Goal: Information Seeking & Learning: Learn about a topic

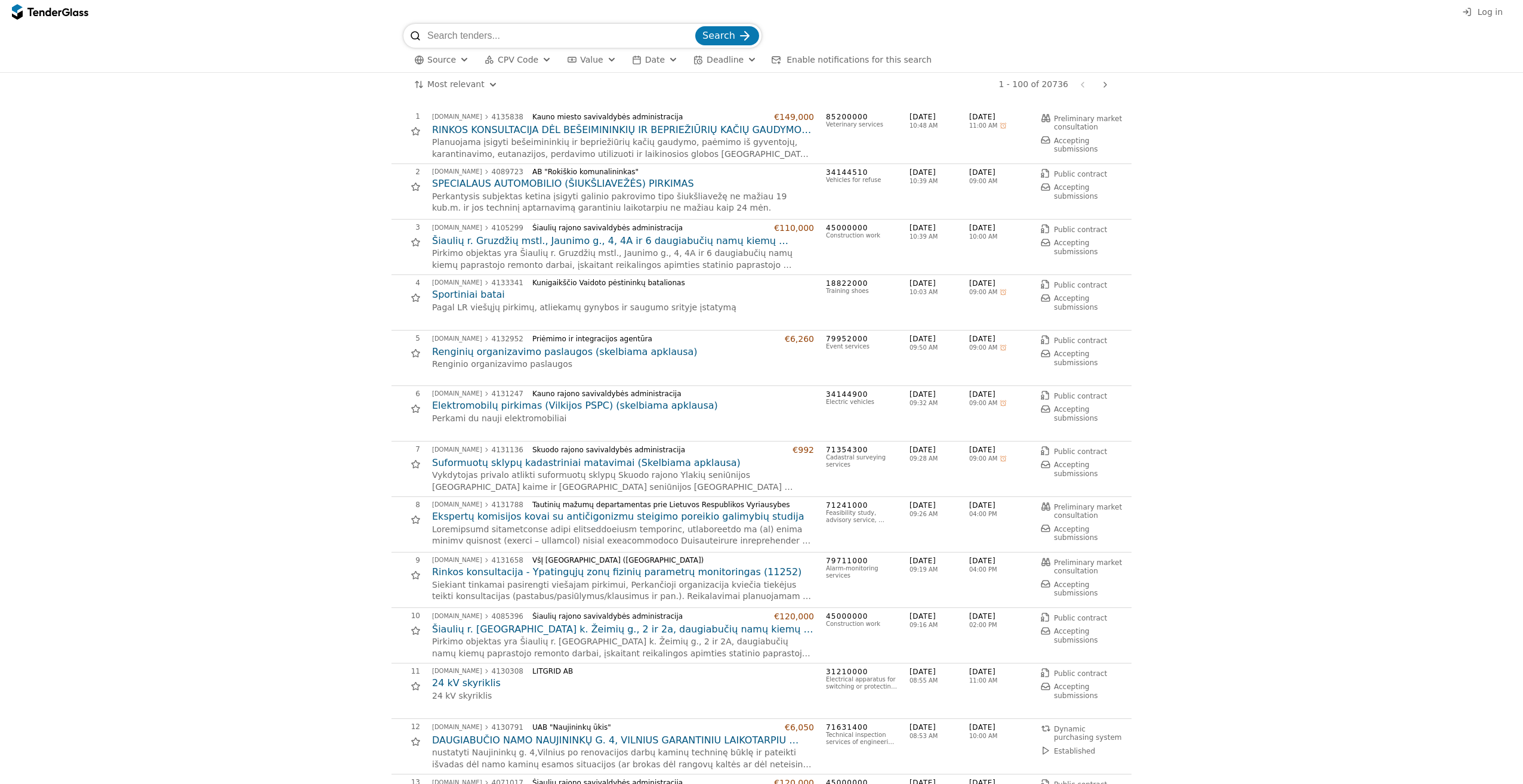
click at [1292, 11] on button "Log in" at bounding box center [1483, 12] width 48 height 15
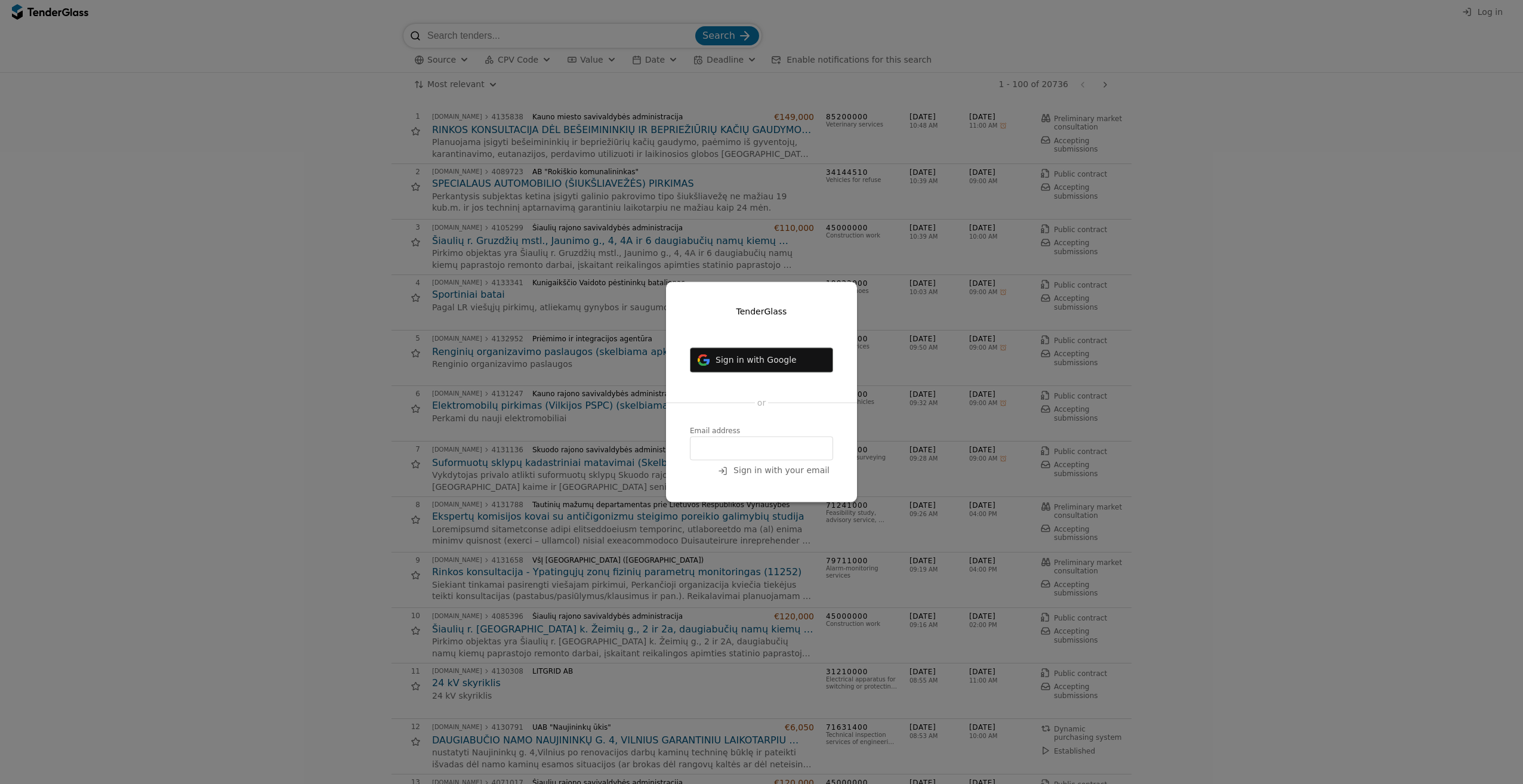
click at [784, 460] on input "email" at bounding box center [762, 449] width 143 height 24
click at [776, 453] on input "email" at bounding box center [762, 449] width 143 height 24
type input "[PERSON_NAME][EMAIL_ADDRESS][PERSON_NAME][DOMAIN_NAME]"
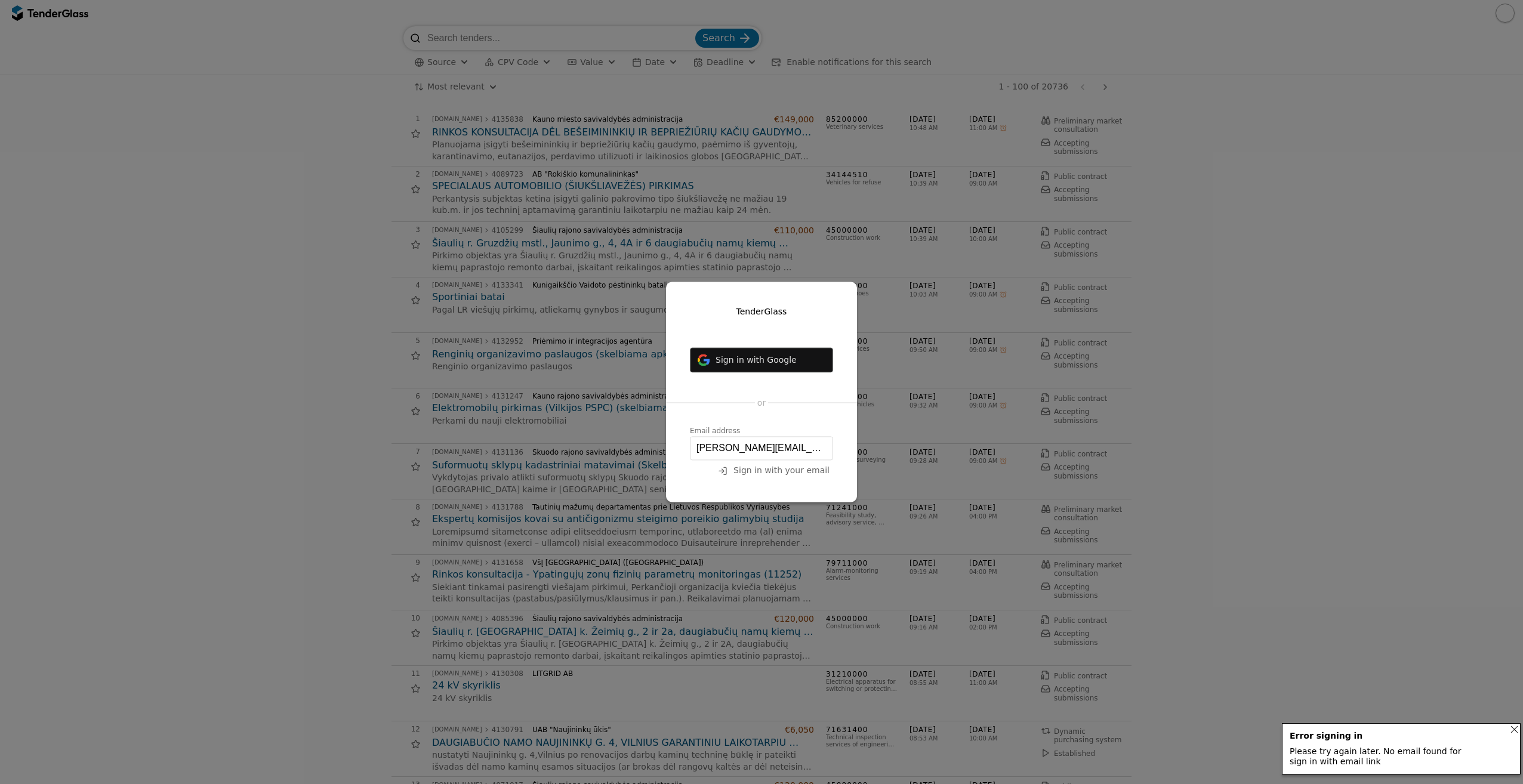
click at [774, 475] on span "Sign in with your email" at bounding box center [782, 471] width 96 height 10
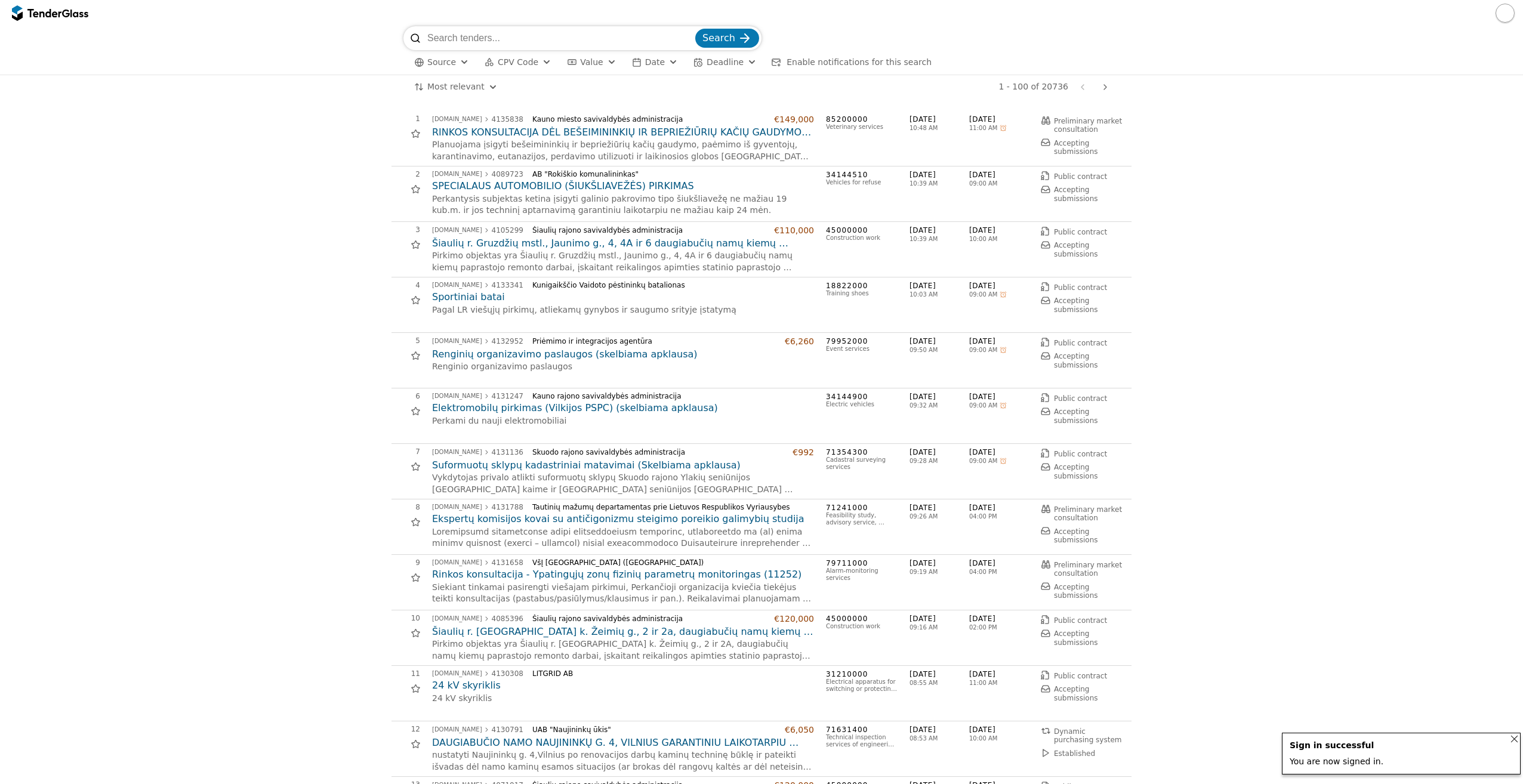
click at [1503, 10] on button "button" at bounding box center [1505, 13] width 19 height 19
click at [1109, 44] on div "Search" at bounding box center [762, 38] width 716 height 24
click at [1506, 9] on button "button" at bounding box center [1505, 13] width 19 height 19
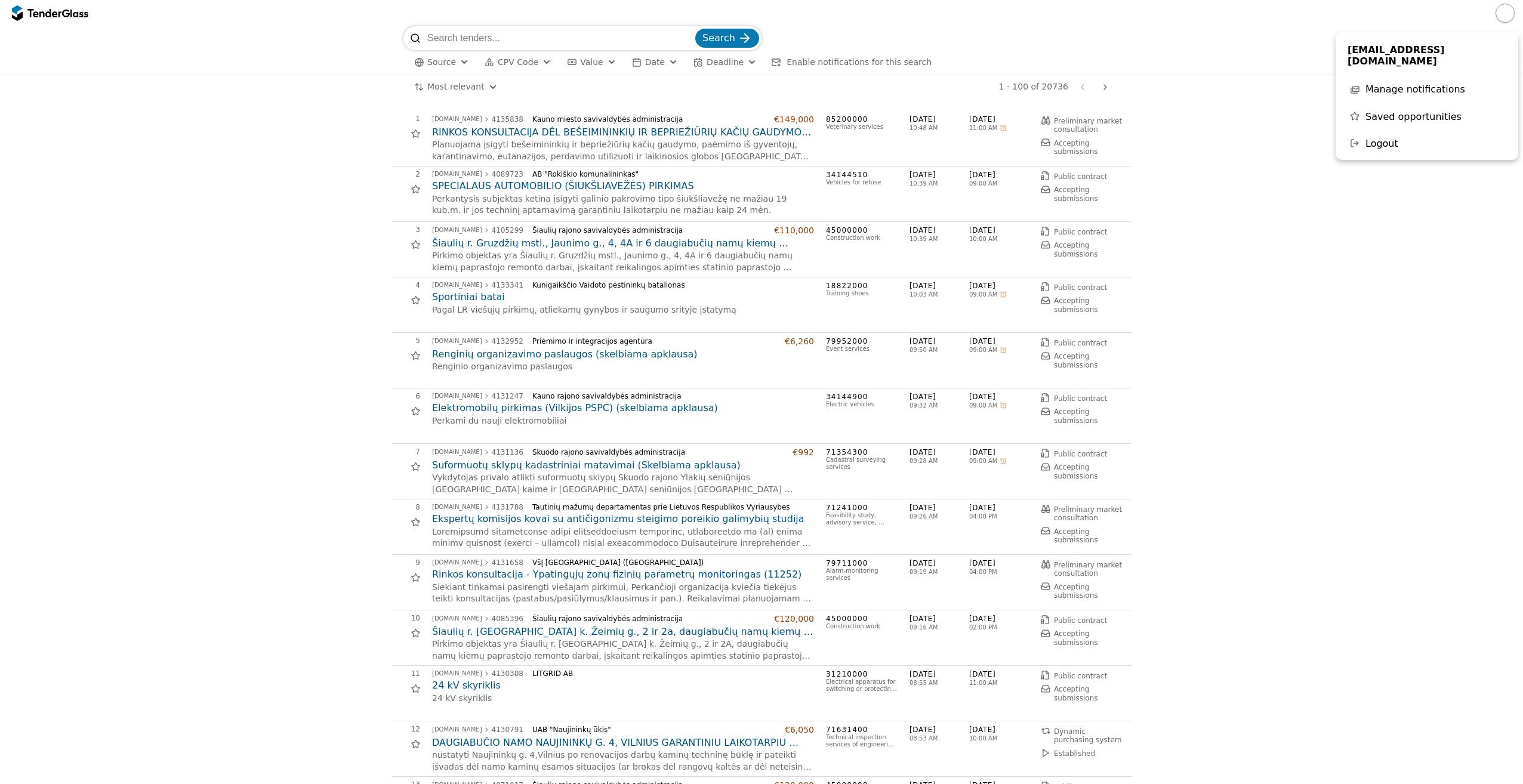
click at [1423, 84] on span "Manage notifications" at bounding box center [1416, 89] width 100 height 11
click at [495, 42] on input "search" at bounding box center [560, 38] width 265 height 24
type input "lazeris"
click at [726, 36] on span "Search" at bounding box center [719, 38] width 33 height 11
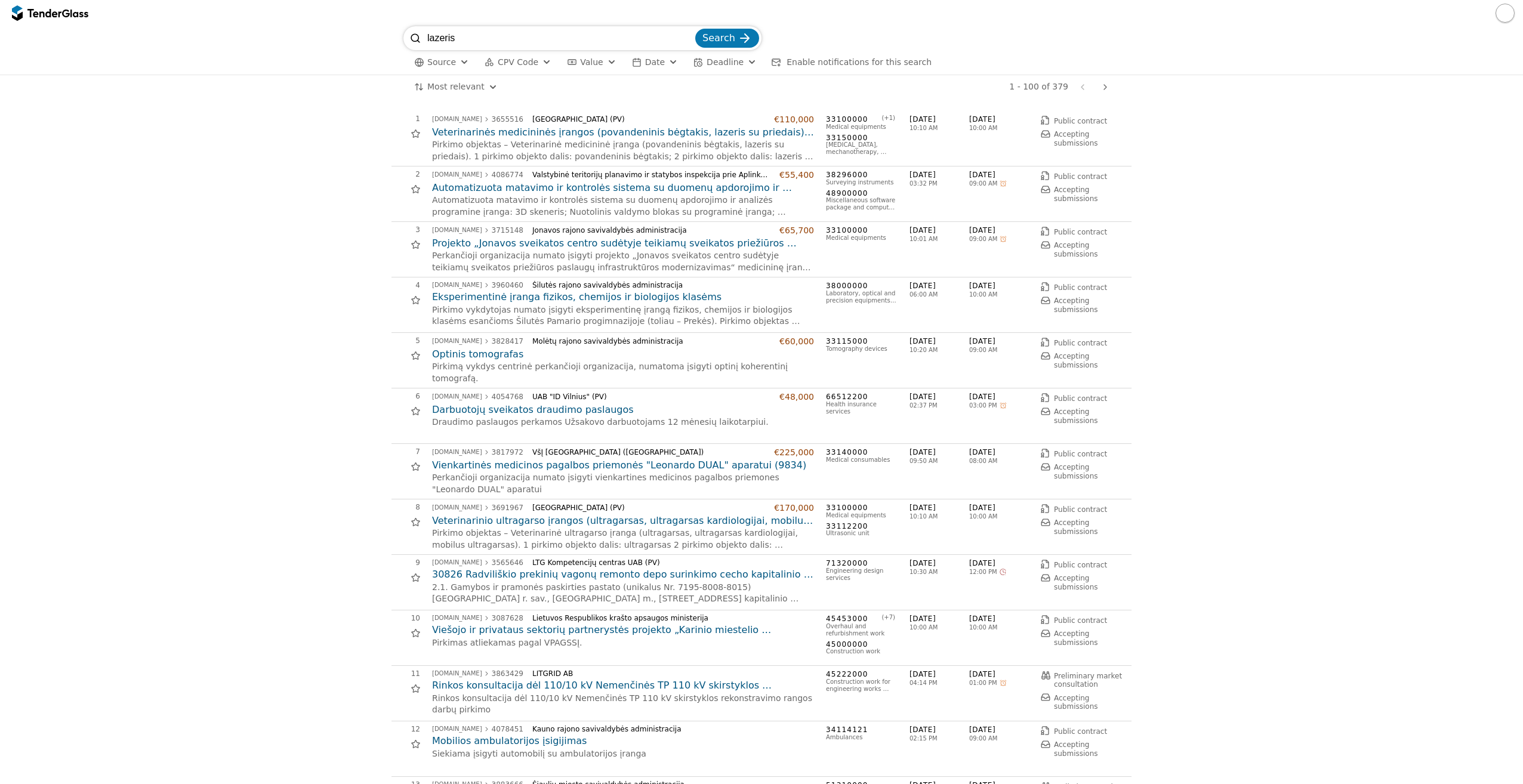
click at [1501, 10] on button "button" at bounding box center [1505, 13] width 19 height 19
click at [1422, 84] on span "Manage notifications" at bounding box center [1416, 89] width 100 height 11
click at [529, 62] on span "CPV Code" at bounding box center [518, 62] width 41 height 10
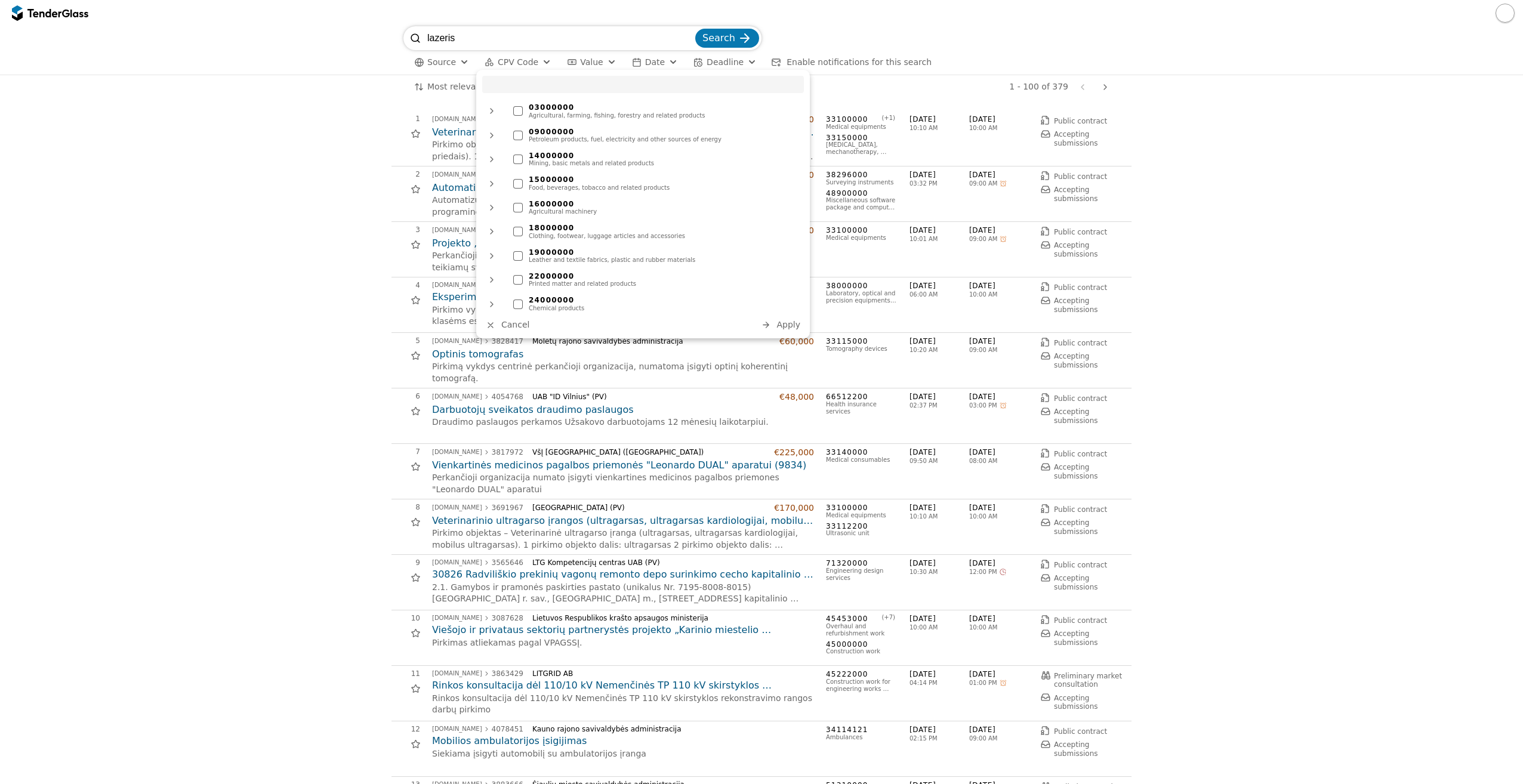
click at [532, 62] on button "CPV Code" at bounding box center [517, 62] width 77 height 15
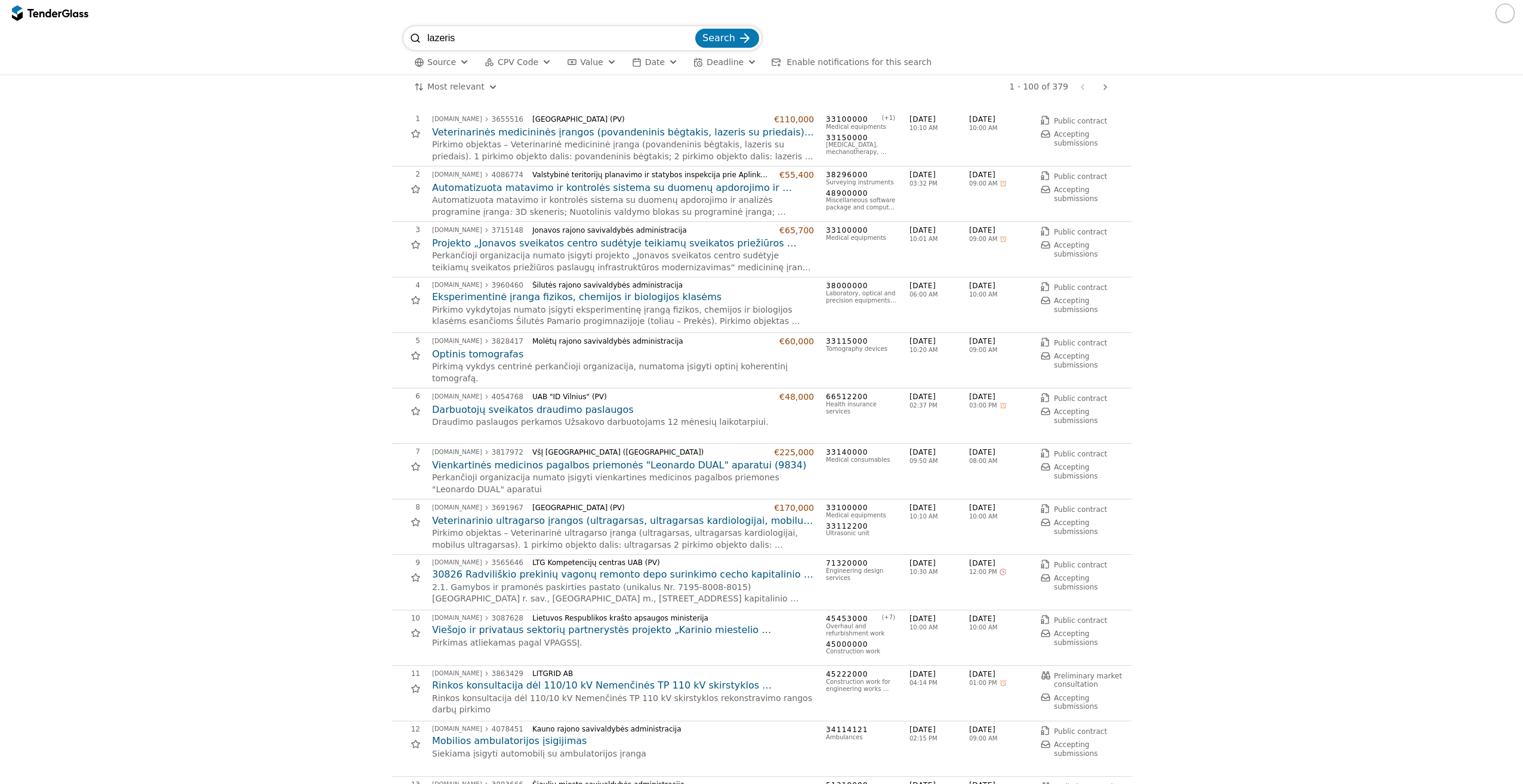
click at [460, 62] on div "button" at bounding box center [464, 62] width 43 height 41
click at [786, 66] on span "Enable notifications for this search" at bounding box center [859, 62] width 145 height 10
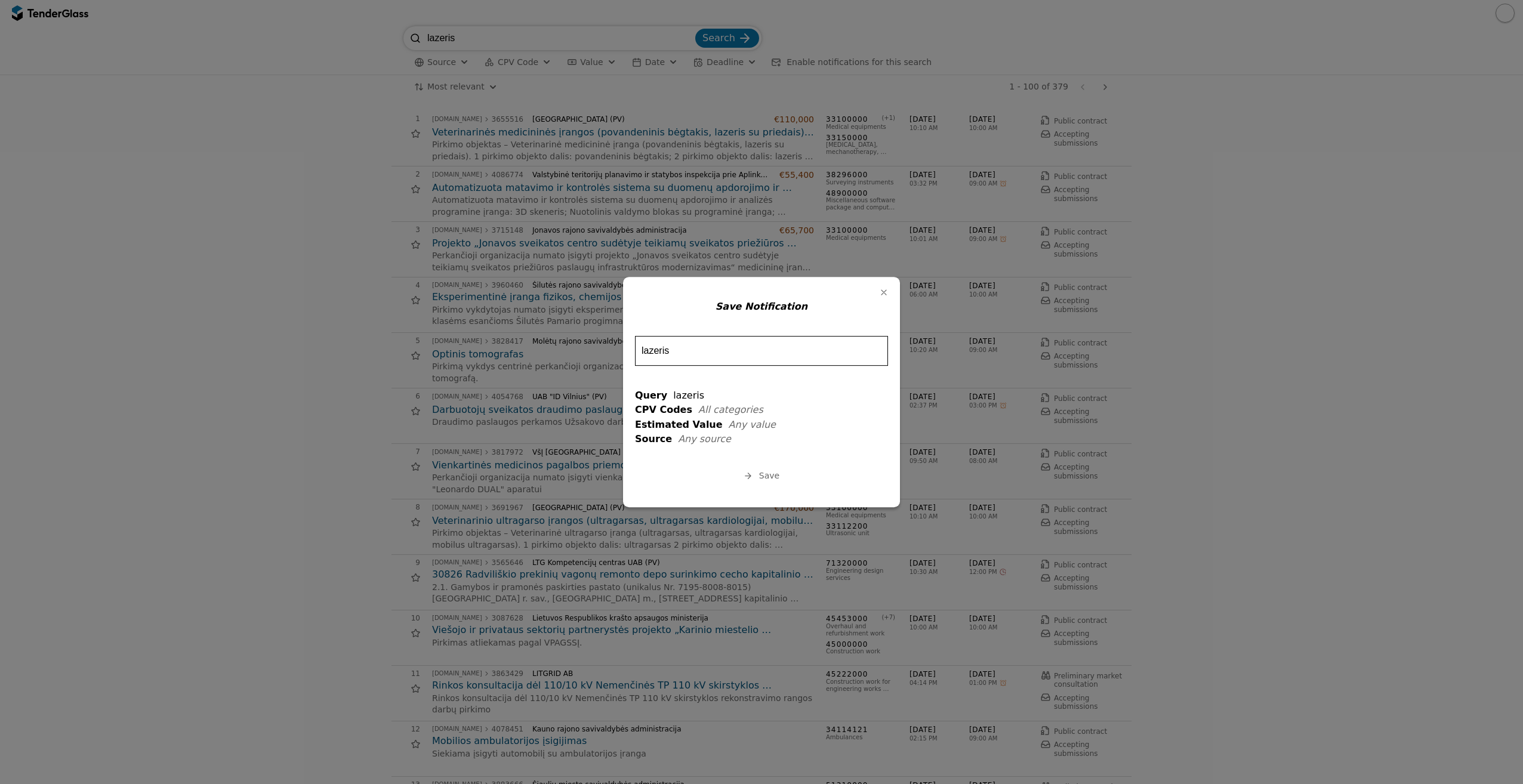
click at [765, 477] on span "Save" at bounding box center [769, 476] width 20 height 10
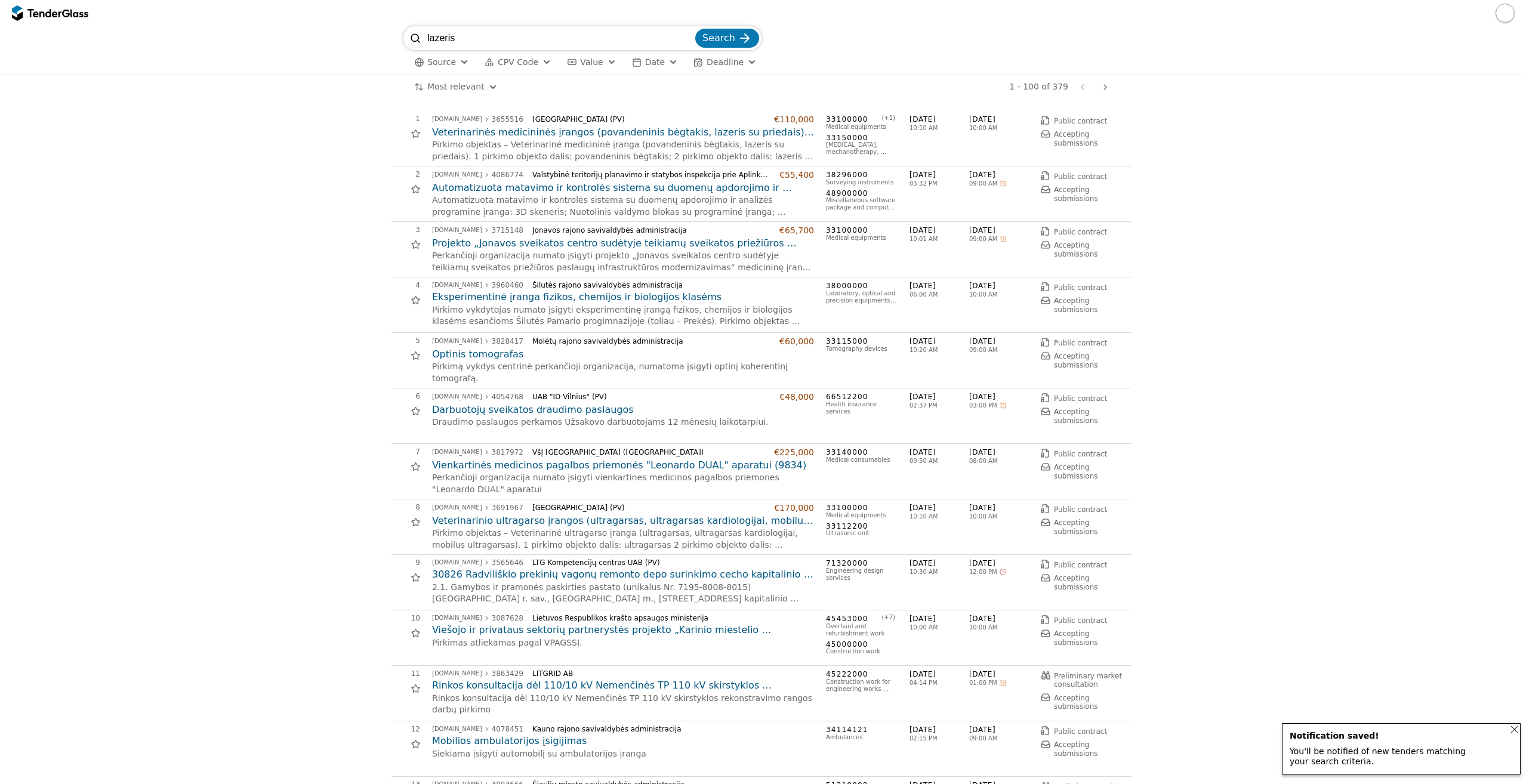
drag, startPoint x: 518, startPoint y: 41, endPoint x: 293, endPoint y: 46, distance: 225.1
click at [296, 46] on div "lazeris Search Source CPV Code Type Buyer Value Date Deadline All filters" at bounding box center [762, 50] width 1511 height 48
type input "kateteriai"
click at [742, 23] on div at bounding box center [761, 13] width 1523 height 26
click at [738, 33] on div "submit" at bounding box center [745, 38] width 46 height 46
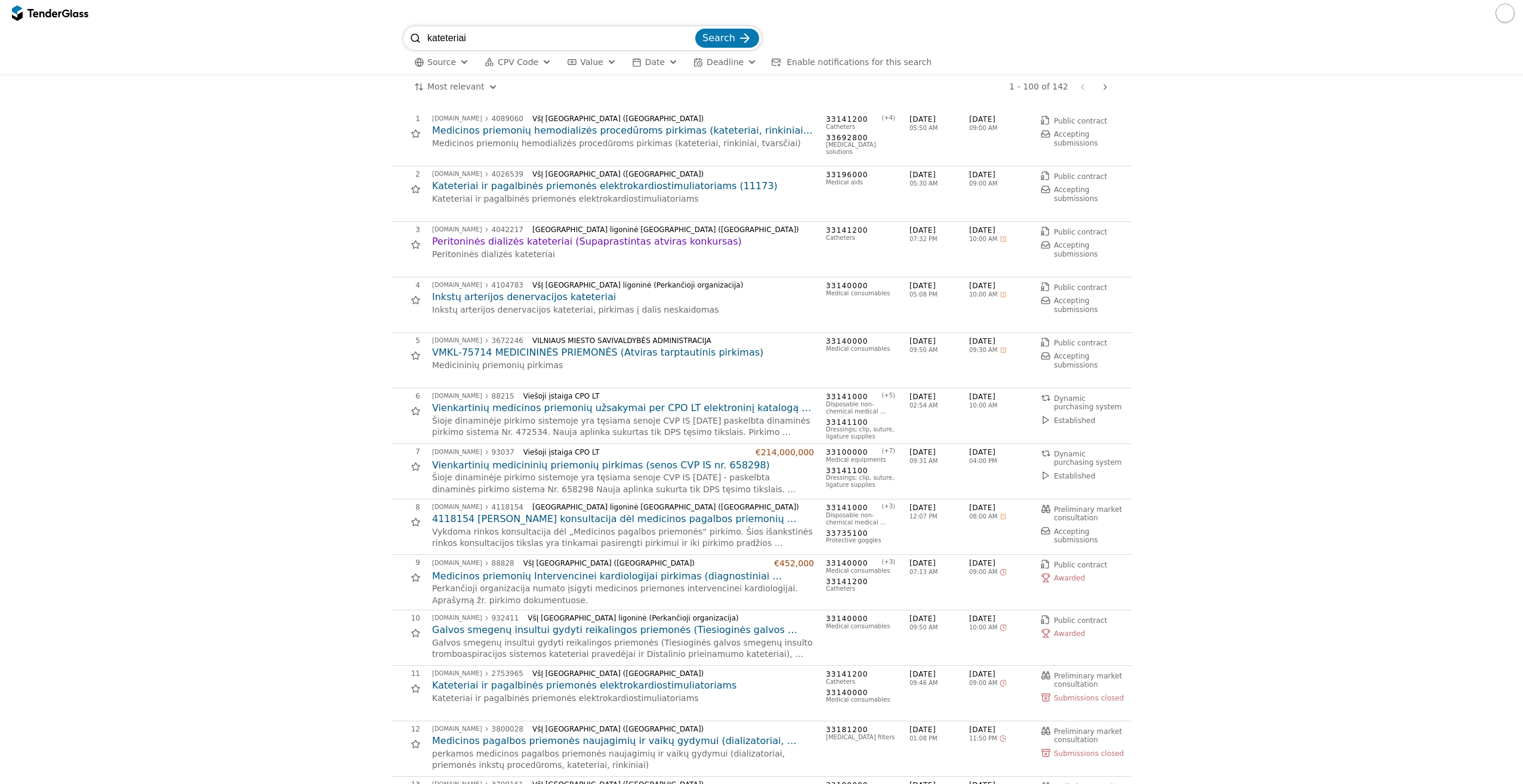
click at [786, 66] on span "Enable notifications for this search" at bounding box center [859, 62] width 145 height 10
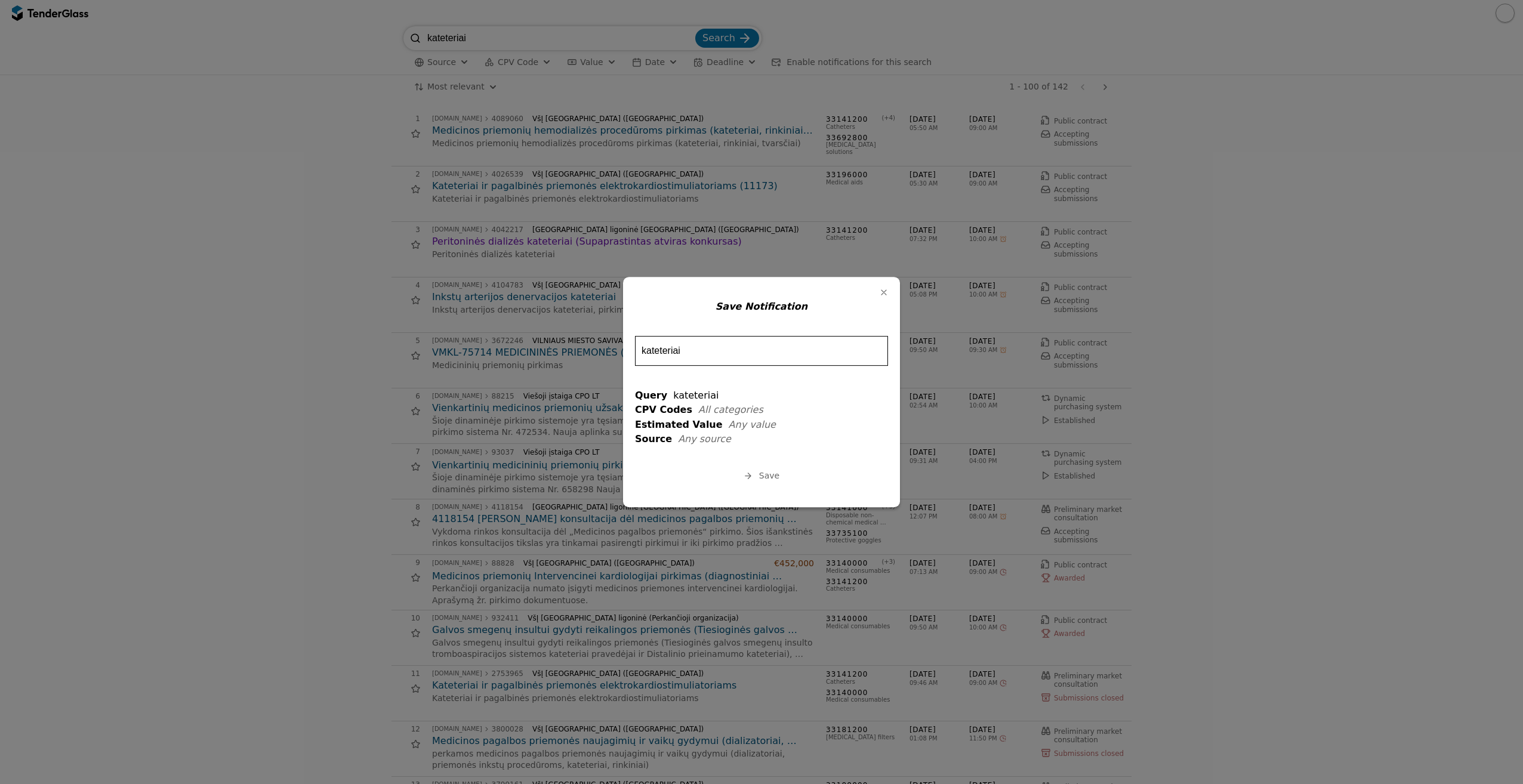
click at [777, 475] on span "Save" at bounding box center [769, 476] width 20 height 10
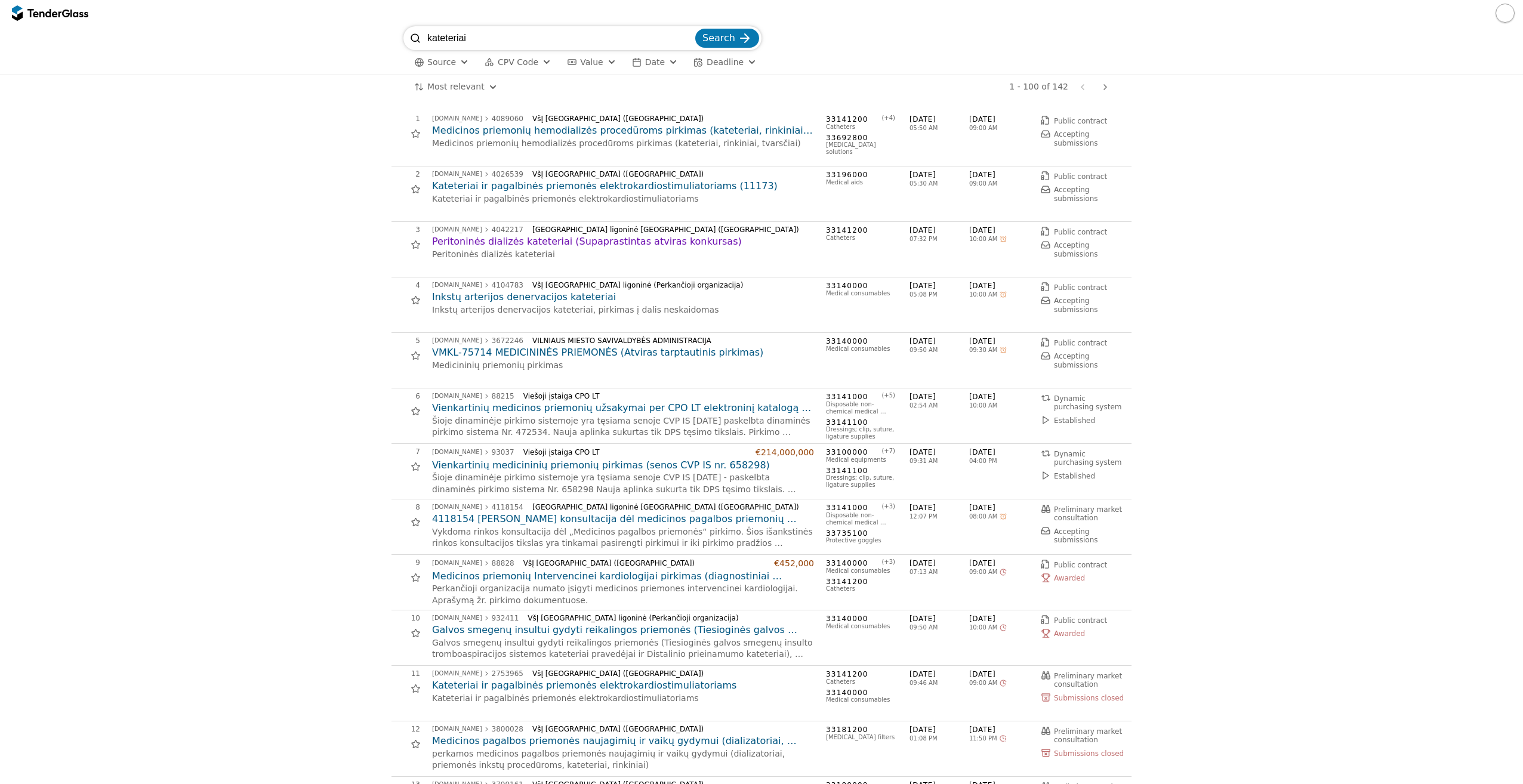
click at [595, 131] on h2 "Medicinos priemonių hemodializės procedūroms pirkimas (kateteriai, rinkiniai, t…" at bounding box center [623, 131] width 382 height 13
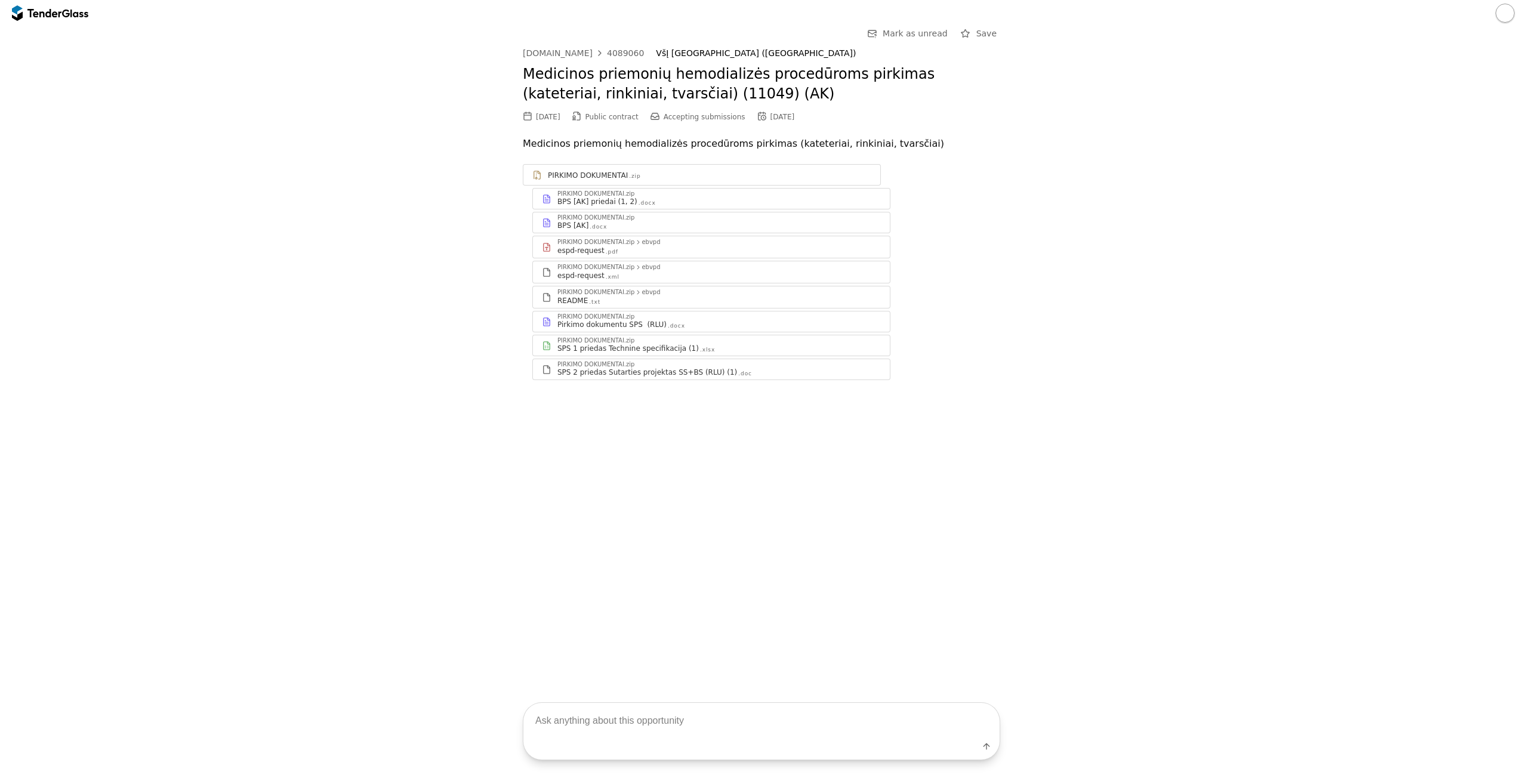
click at [689, 345] on div "SPS 1 priedas Technine specifikacija (1) .xlsx" at bounding box center [719, 349] width 324 height 10
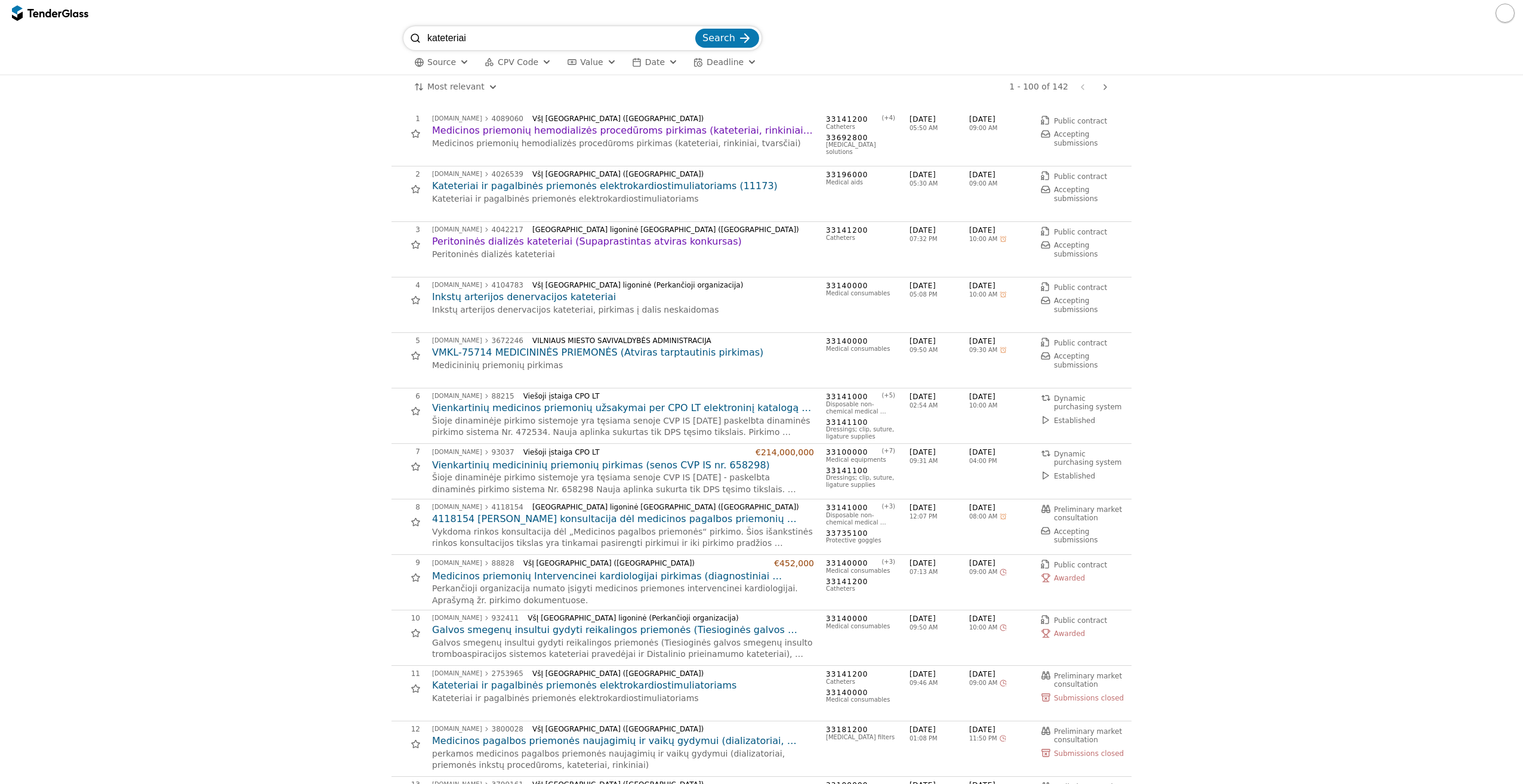
drag, startPoint x: 488, startPoint y: 35, endPoint x: 351, endPoint y: 14, distance: 138.6
click at [350, 15] on div "kateteriai Search Source CPV Code Type Buyer Value Date Deadline All filters Mo…" at bounding box center [761, 392] width 1523 height 784
click at [727, 41] on span "Search" at bounding box center [719, 38] width 33 height 11
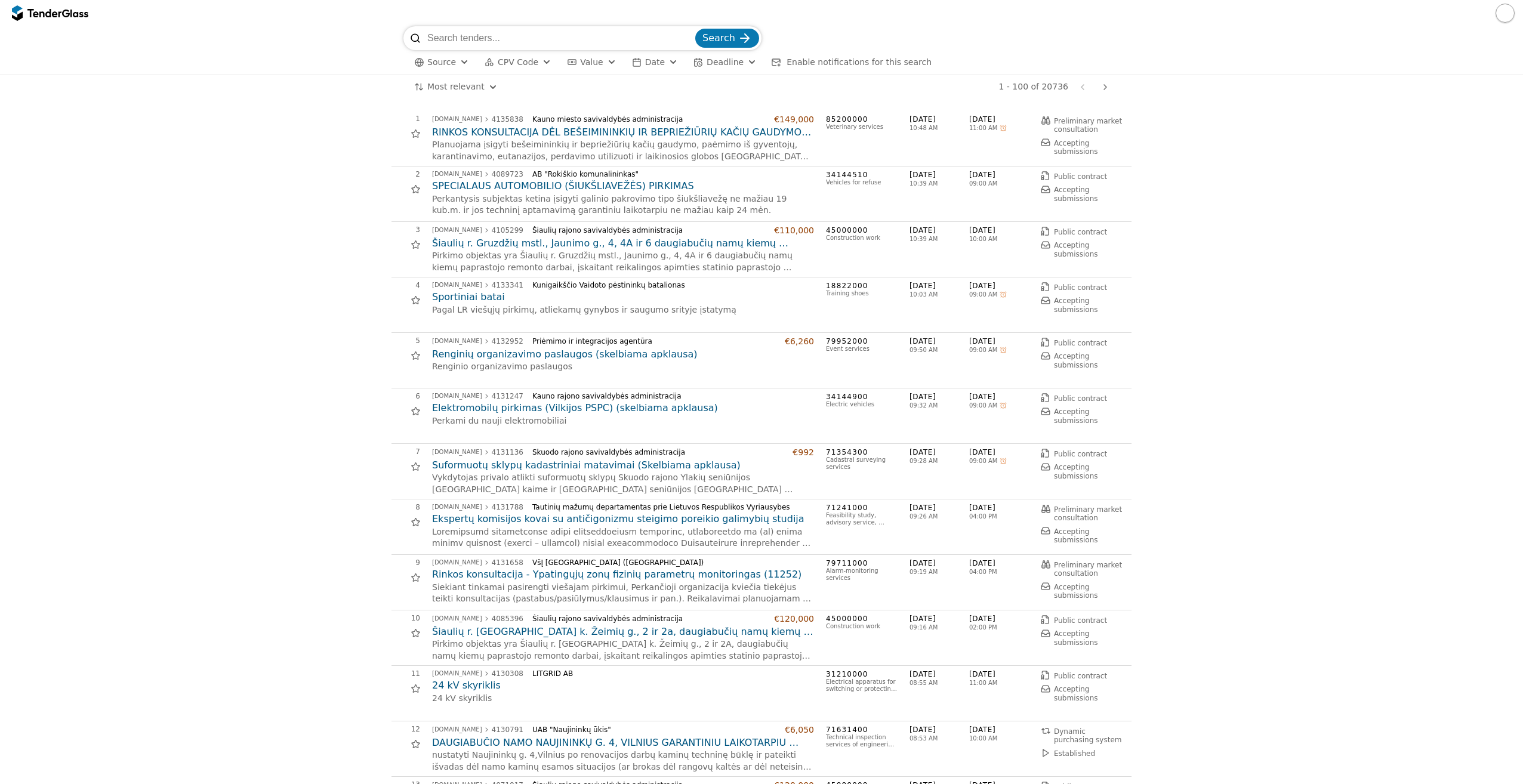
click at [512, 68] on button "CPV Code" at bounding box center [517, 62] width 77 height 15
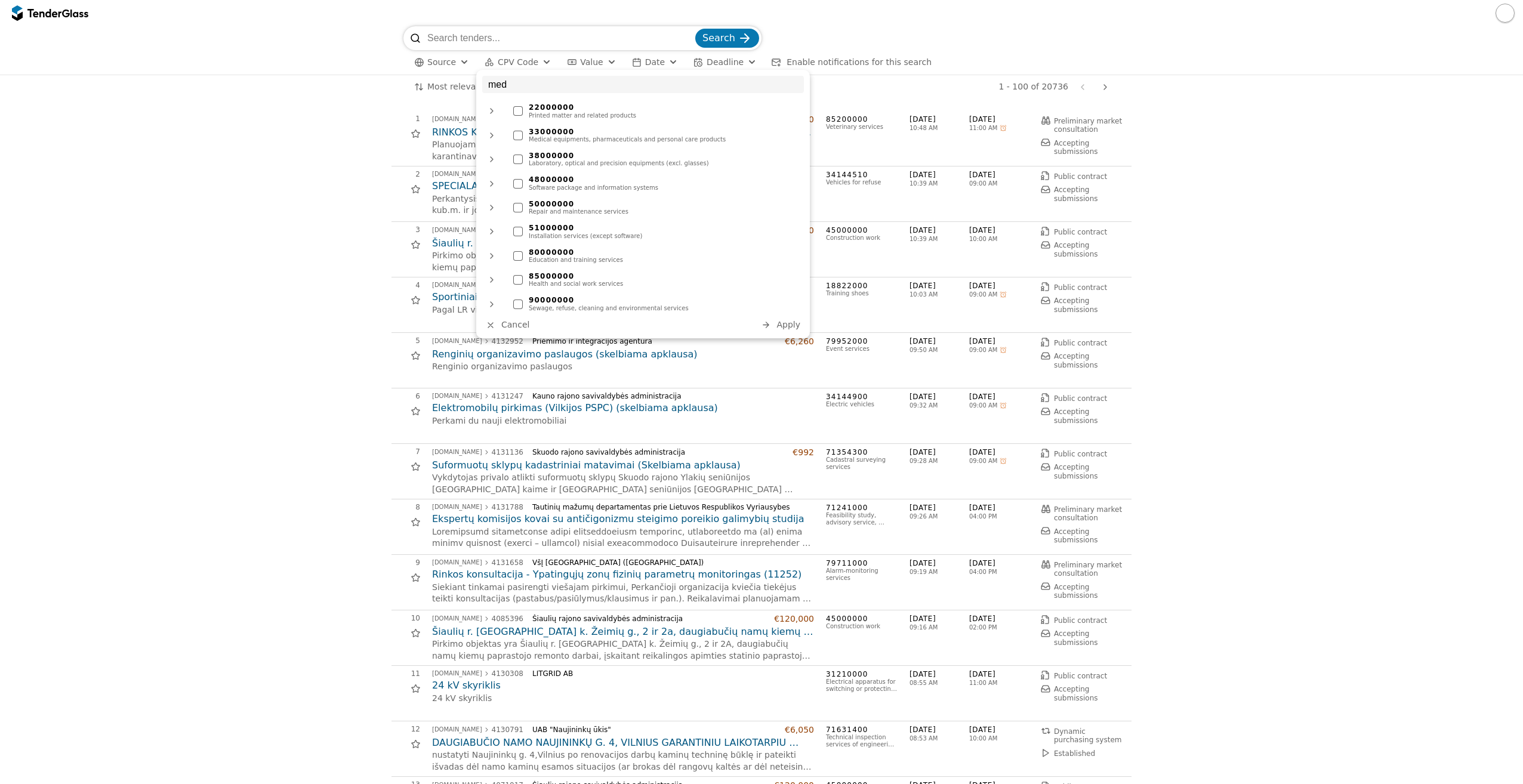
type input "med"
click at [520, 135] on div at bounding box center [518, 135] width 10 height 10
click at [789, 324] on span "Apply" at bounding box center [789, 325] width 24 height 10
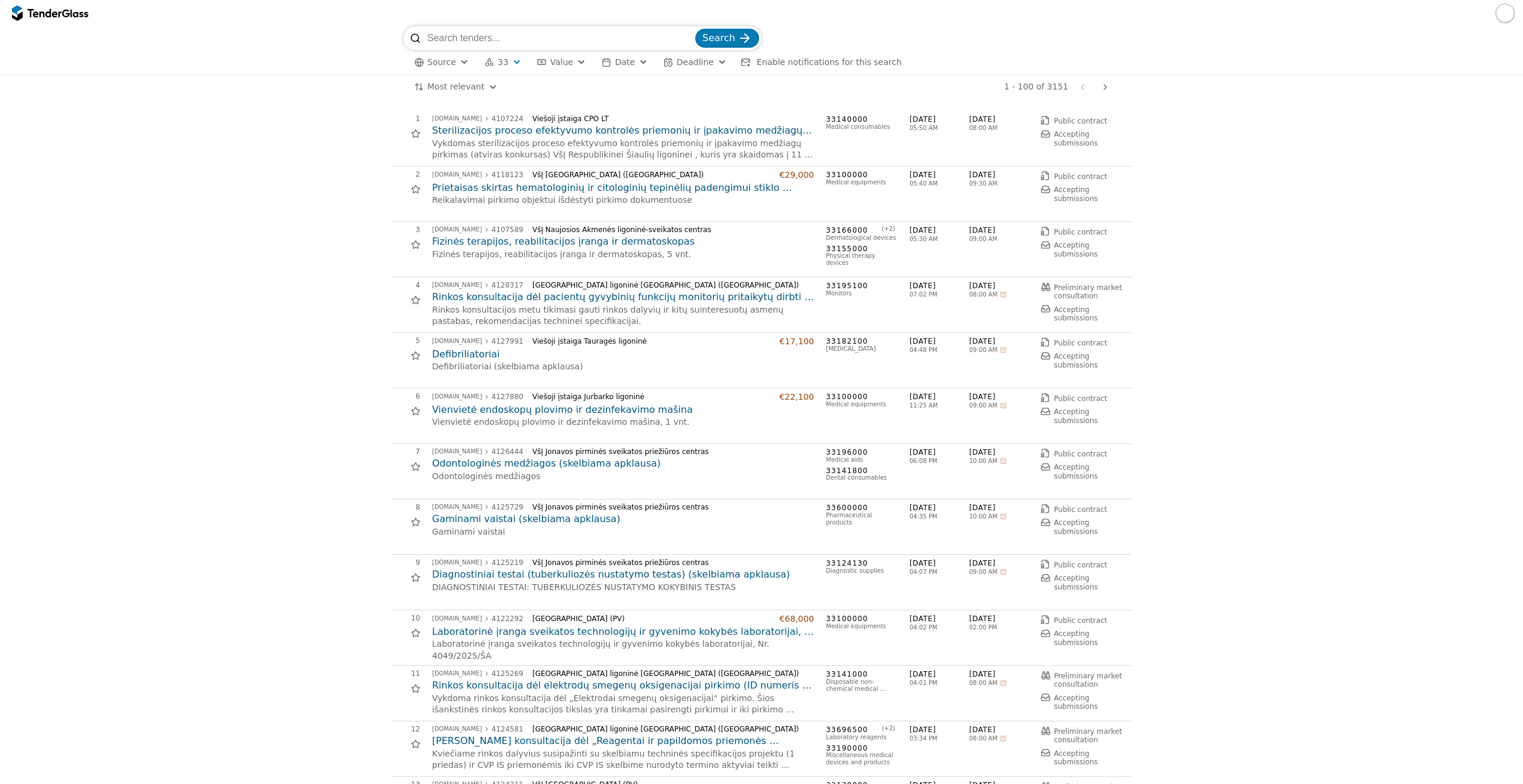
click at [746, 67] on button "Enable notifications for this search" at bounding box center [822, 62] width 168 height 15
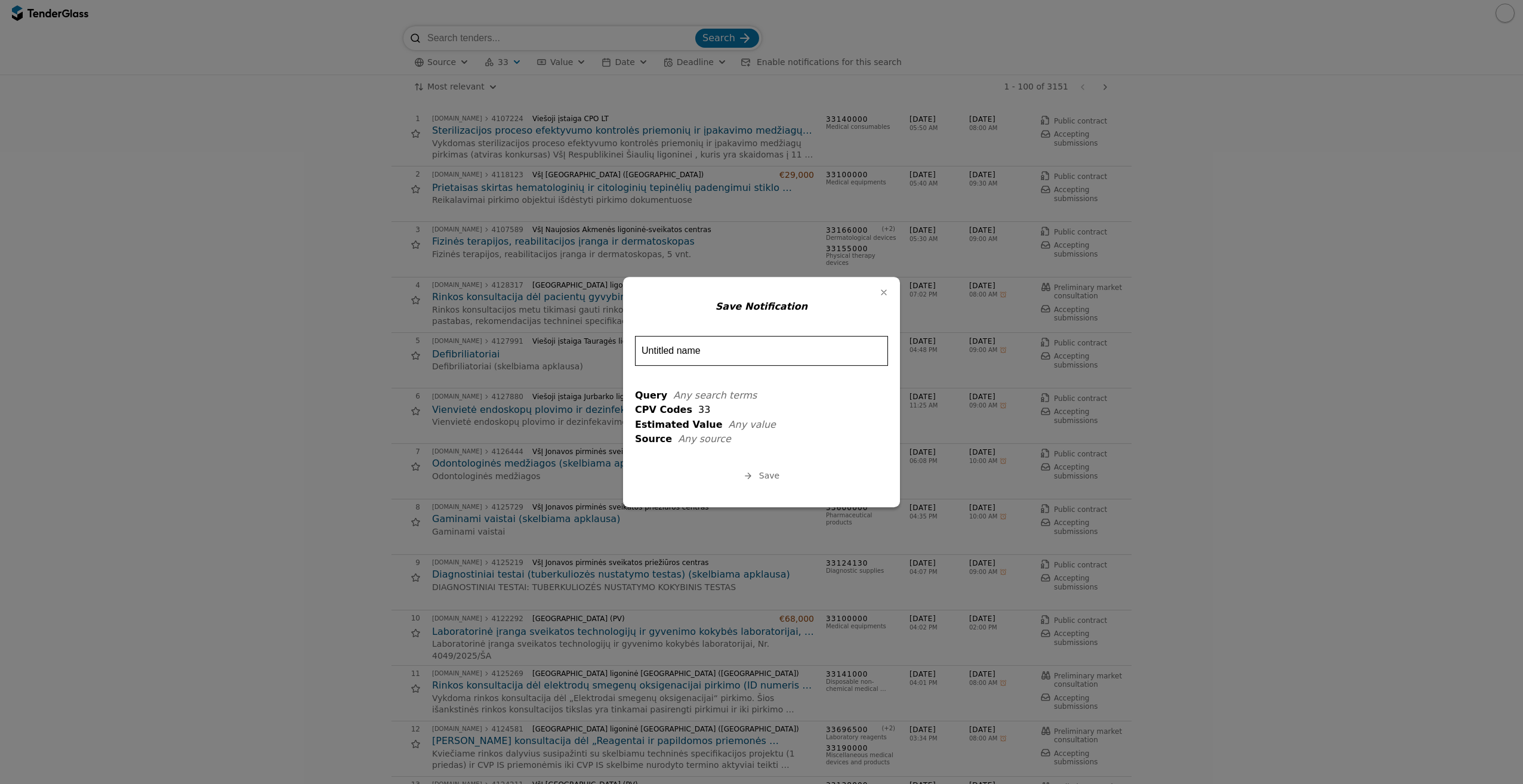
click at [881, 296] on div "button" at bounding box center [884, 292] width 31 height 31
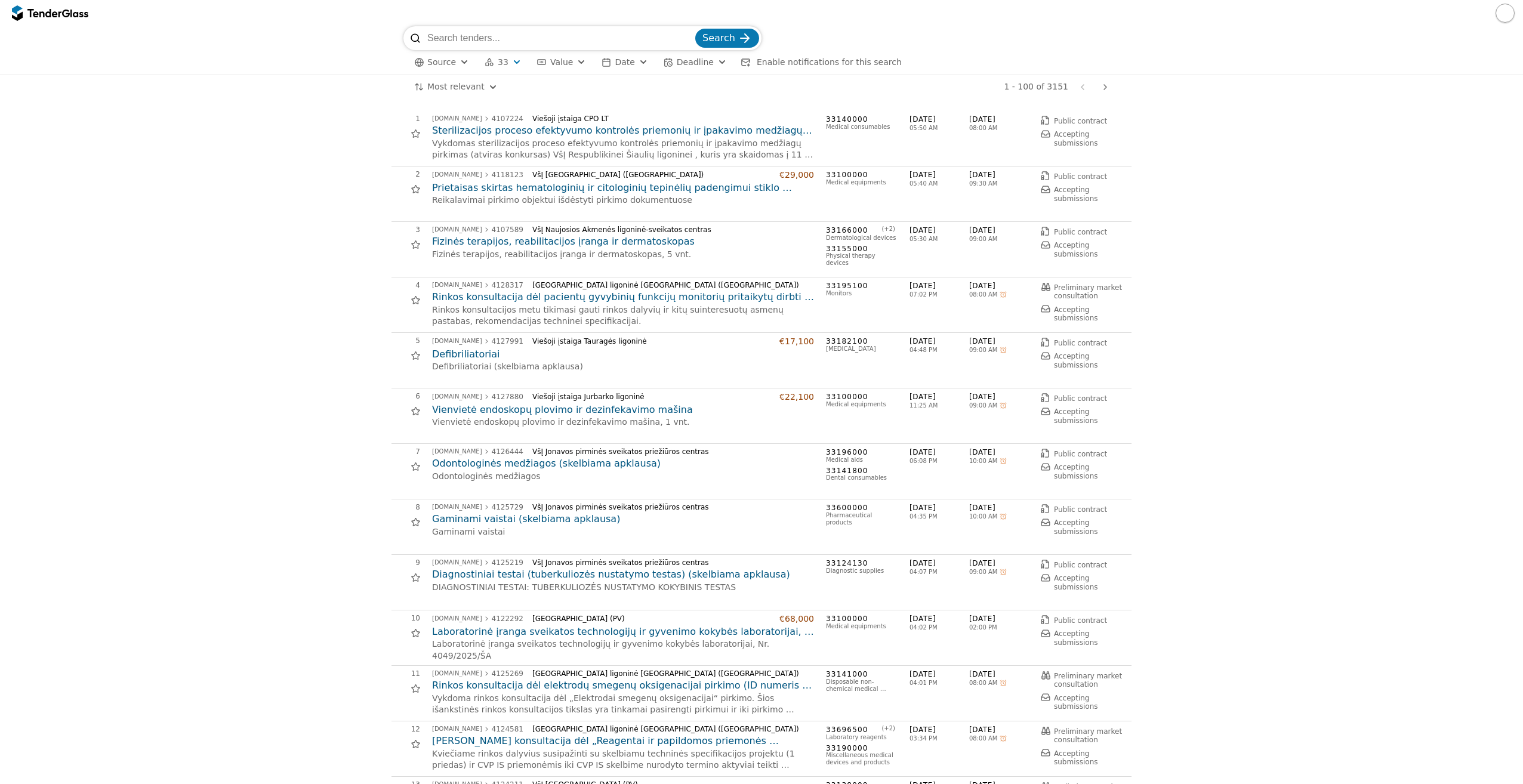
click at [503, 62] on span "33" at bounding box center [503, 62] width 11 height 10
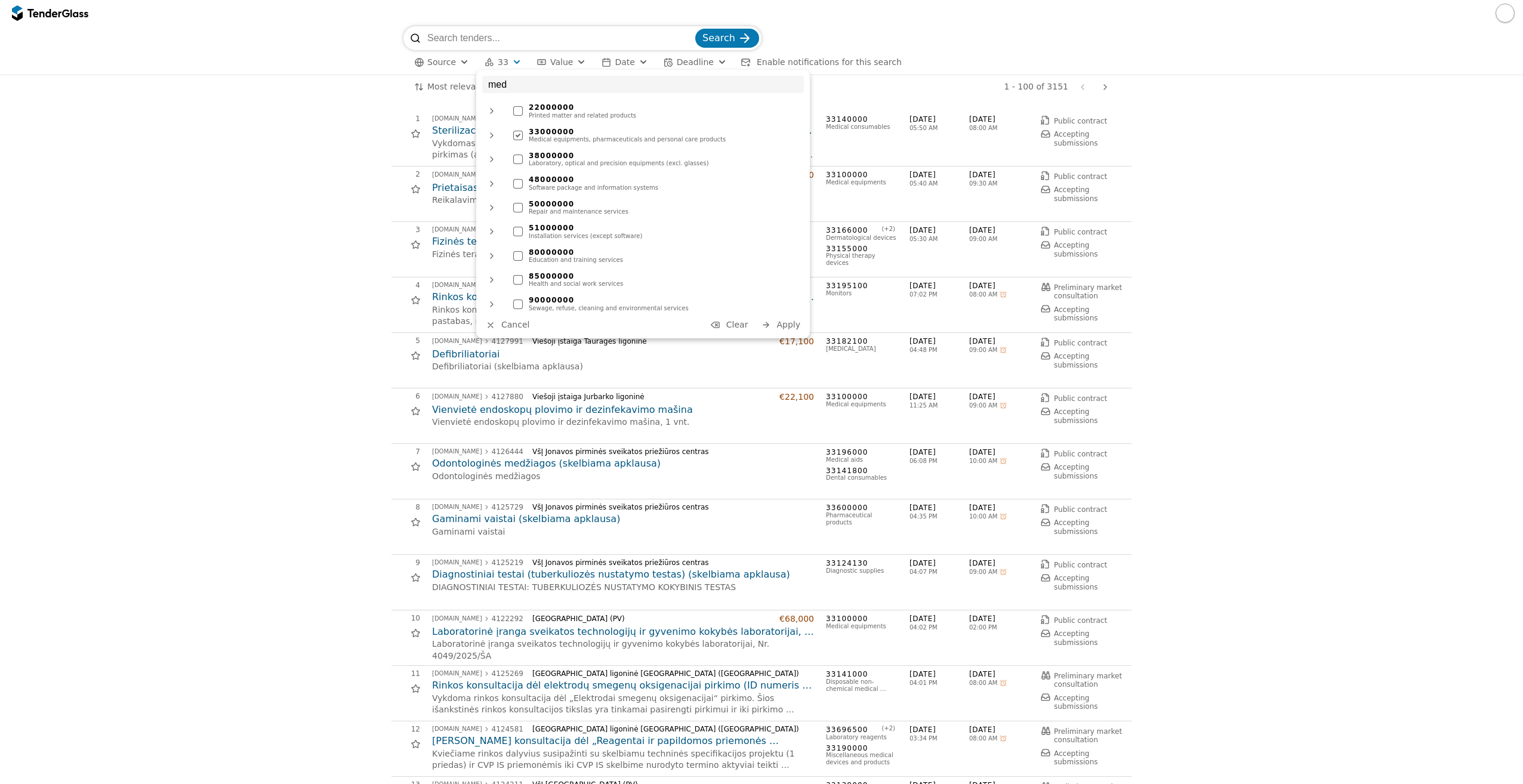
click at [517, 161] on div at bounding box center [518, 159] width 10 height 10
click at [532, 84] on input "med" at bounding box center [643, 84] width 322 height 18
type input "medic"
click at [792, 331] on button "Apply" at bounding box center [781, 324] width 46 height 15
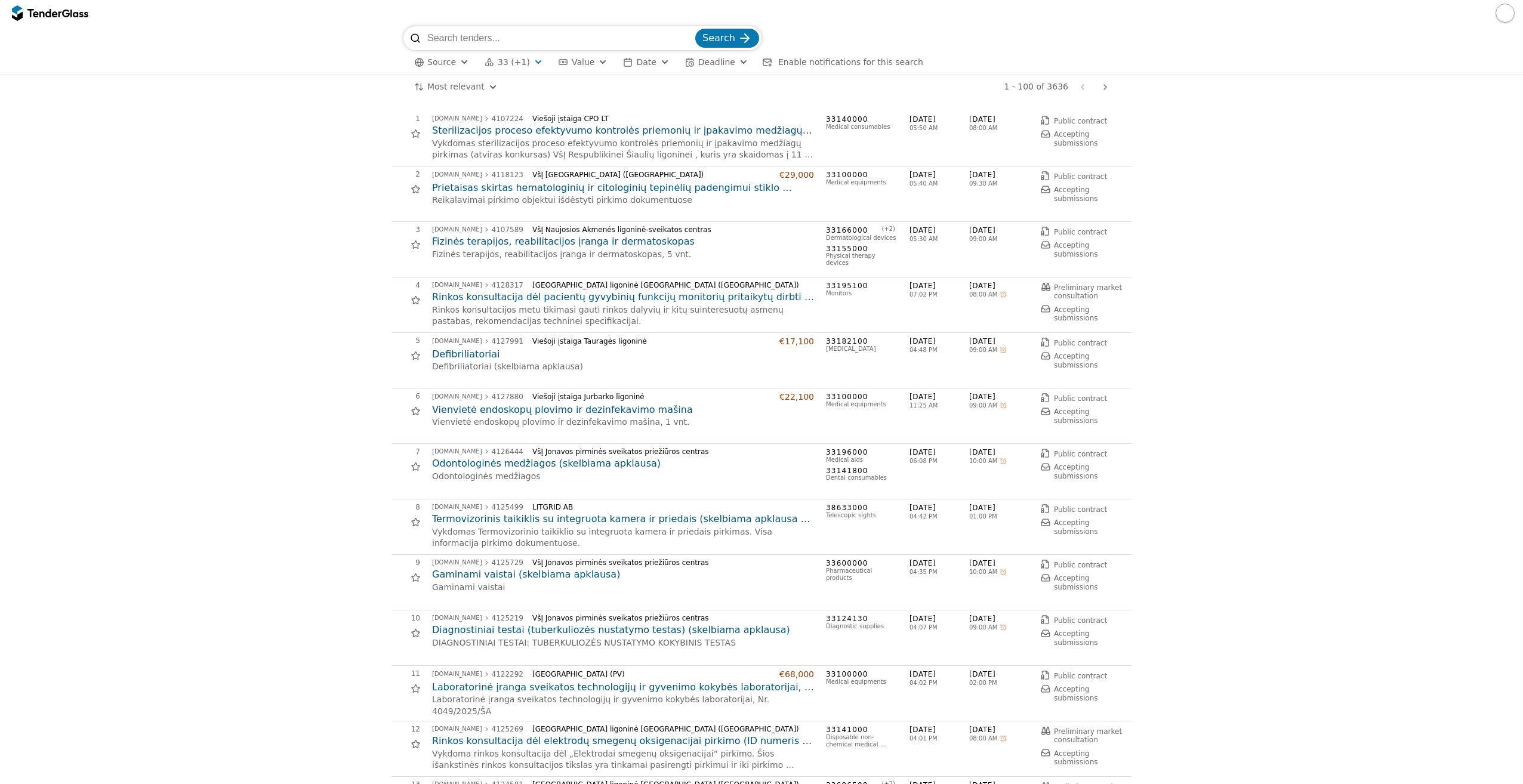
click at [625, 242] on h2 "Fizinės terapijos, reabilitacijos įranga ir dermatoskopas" at bounding box center [623, 241] width 382 height 13
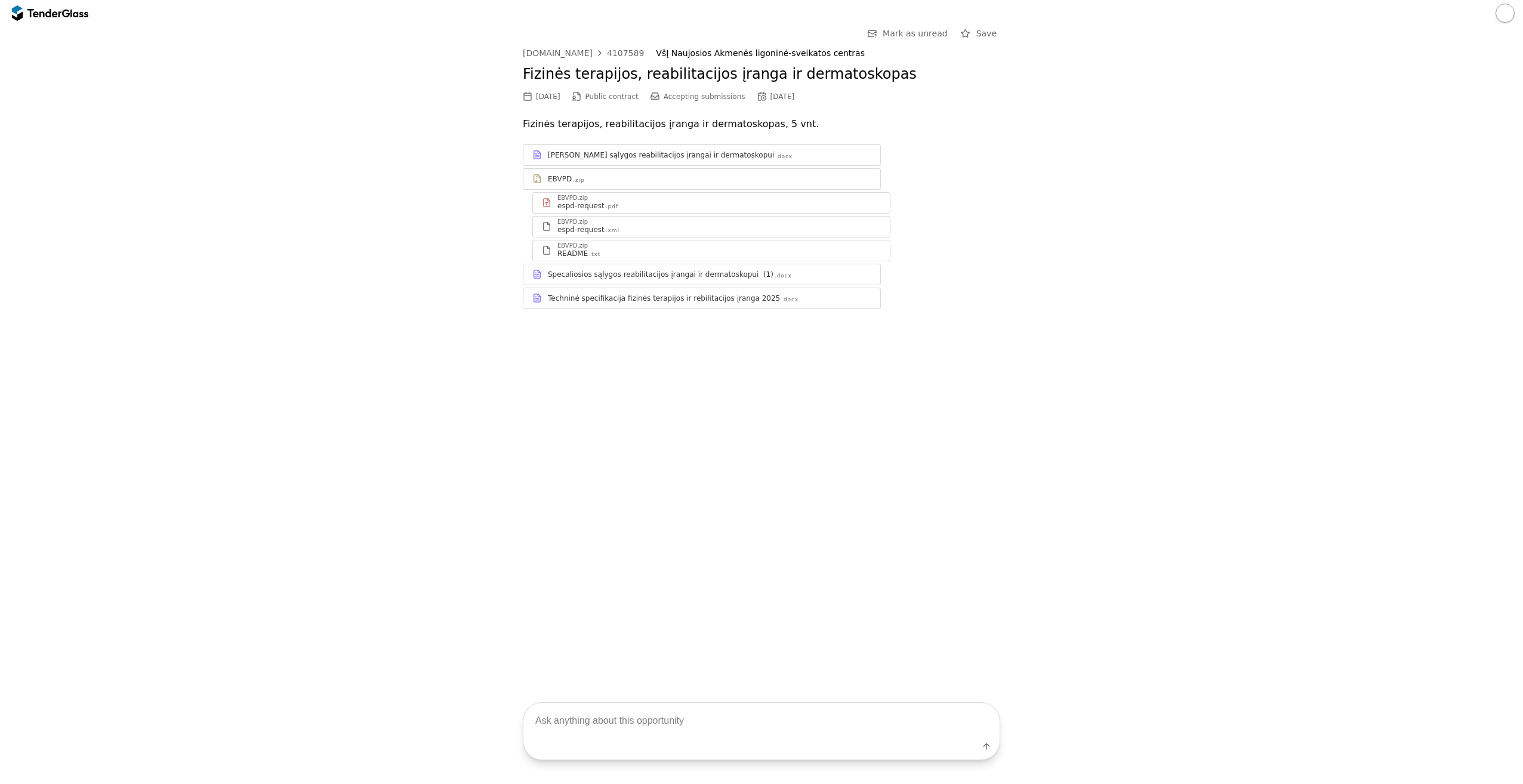
click at [652, 300] on div "Techninė specifikacija fizinės terapijos ir rebilitacijos įranga 2025" at bounding box center [664, 298] width 232 height 10
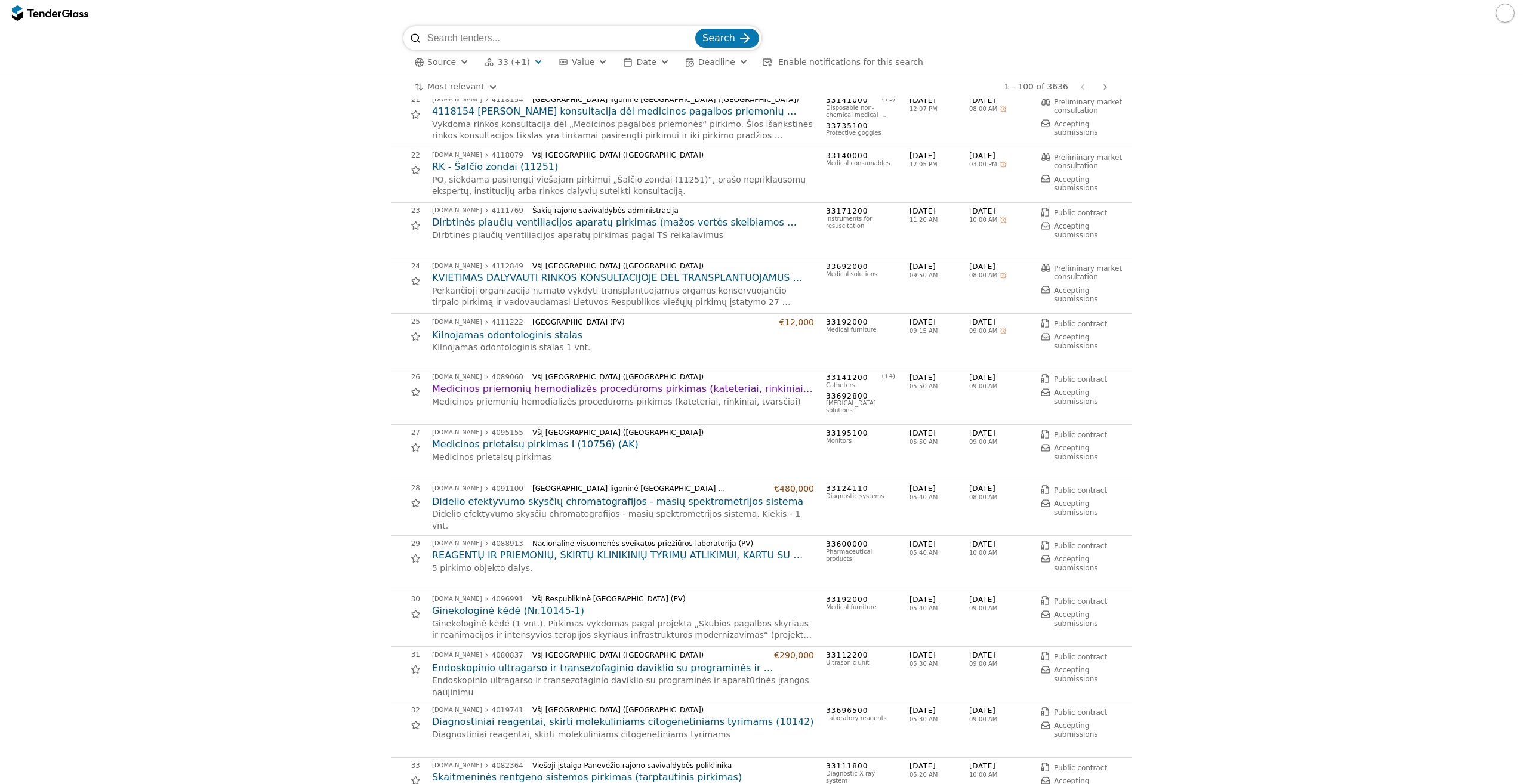
scroll to position [1134, 0]
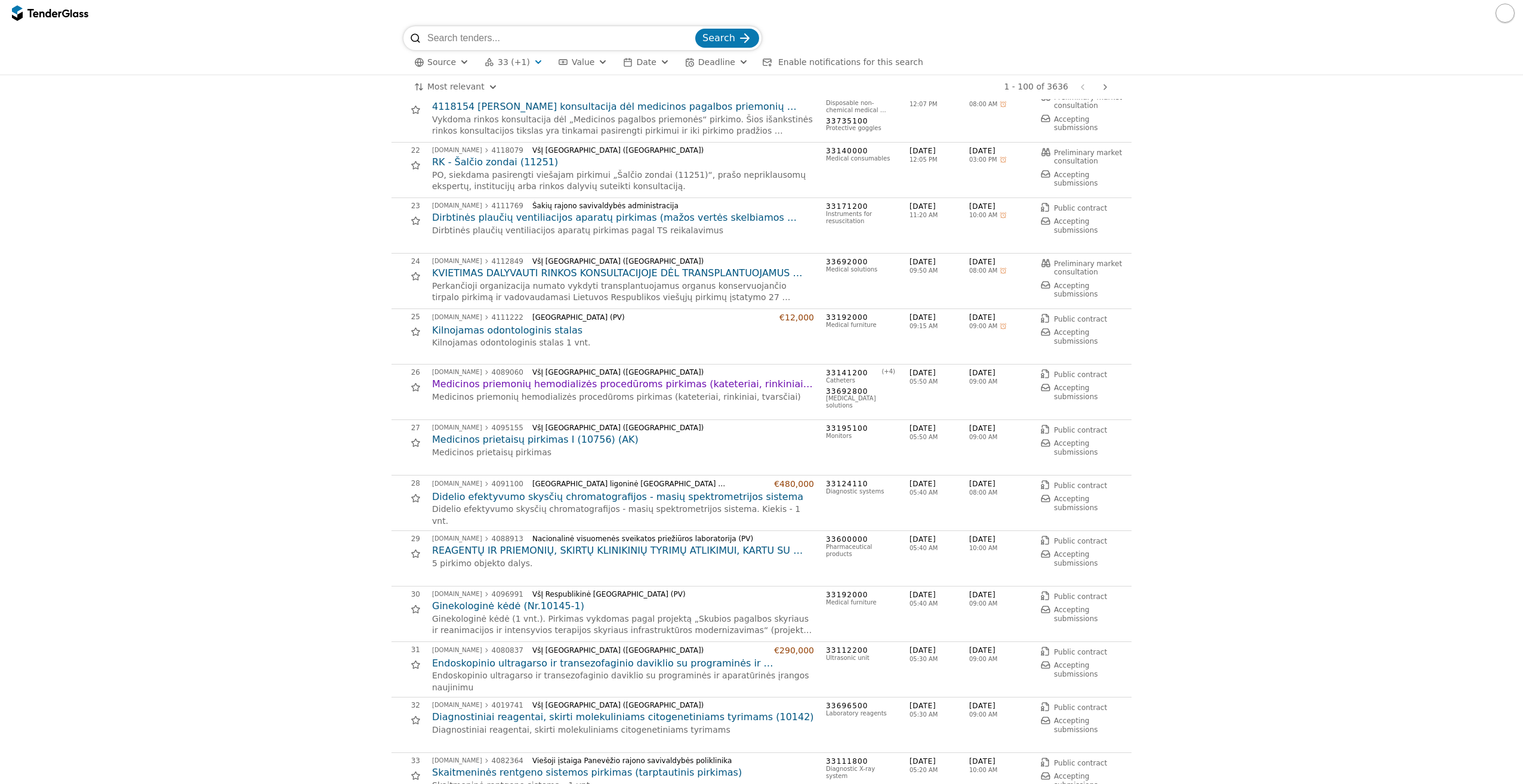
click at [532, 436] on h2 "Medicinos prietaisų pirkimas I (10756) (AK)" at bounding box center [623, 439] width 382 height 13
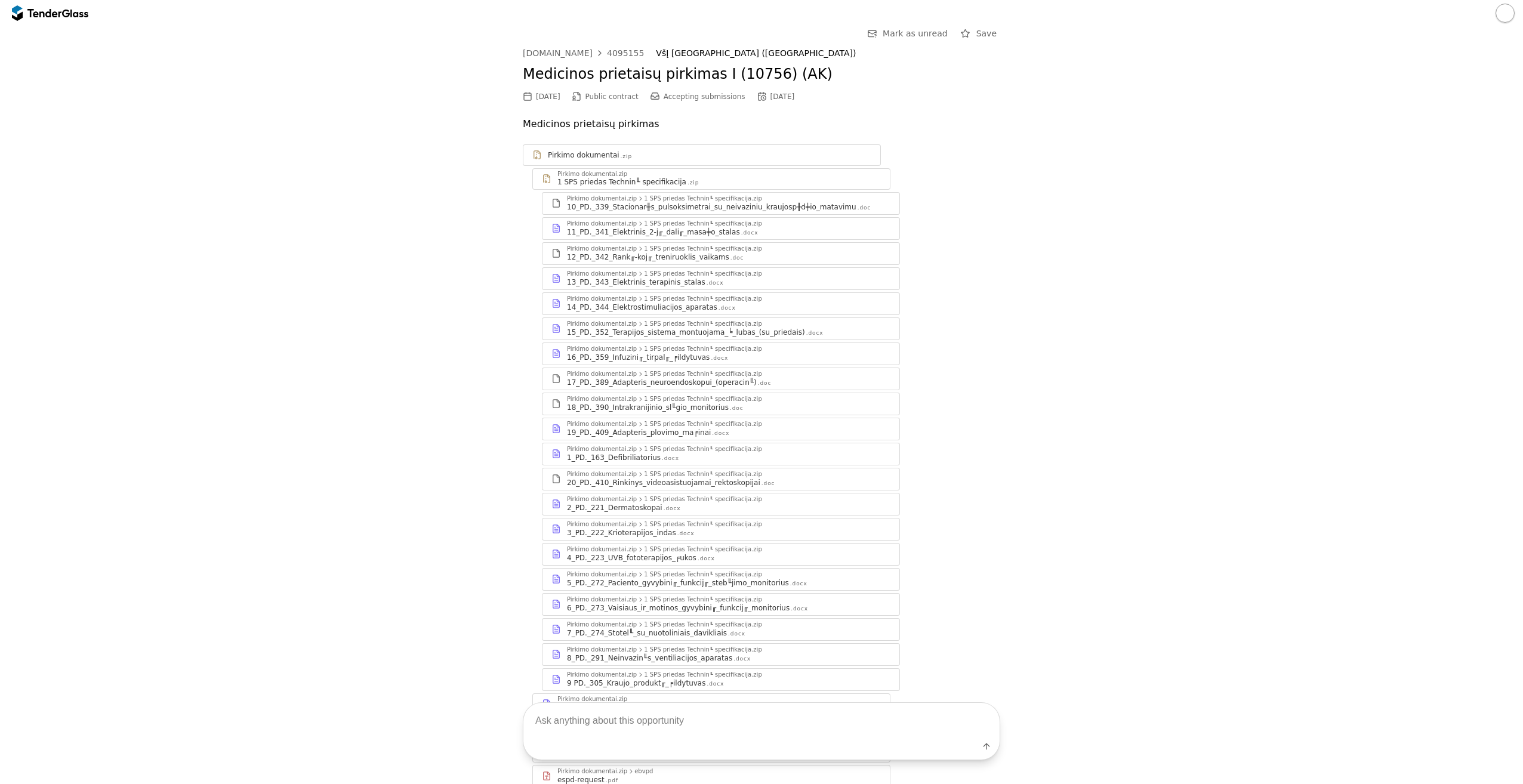
click at [748, 280] on div "13_PD._343_Elektrinis_terapinis_stalas .docx" at bounding box center [729, 282] width 324 height 10
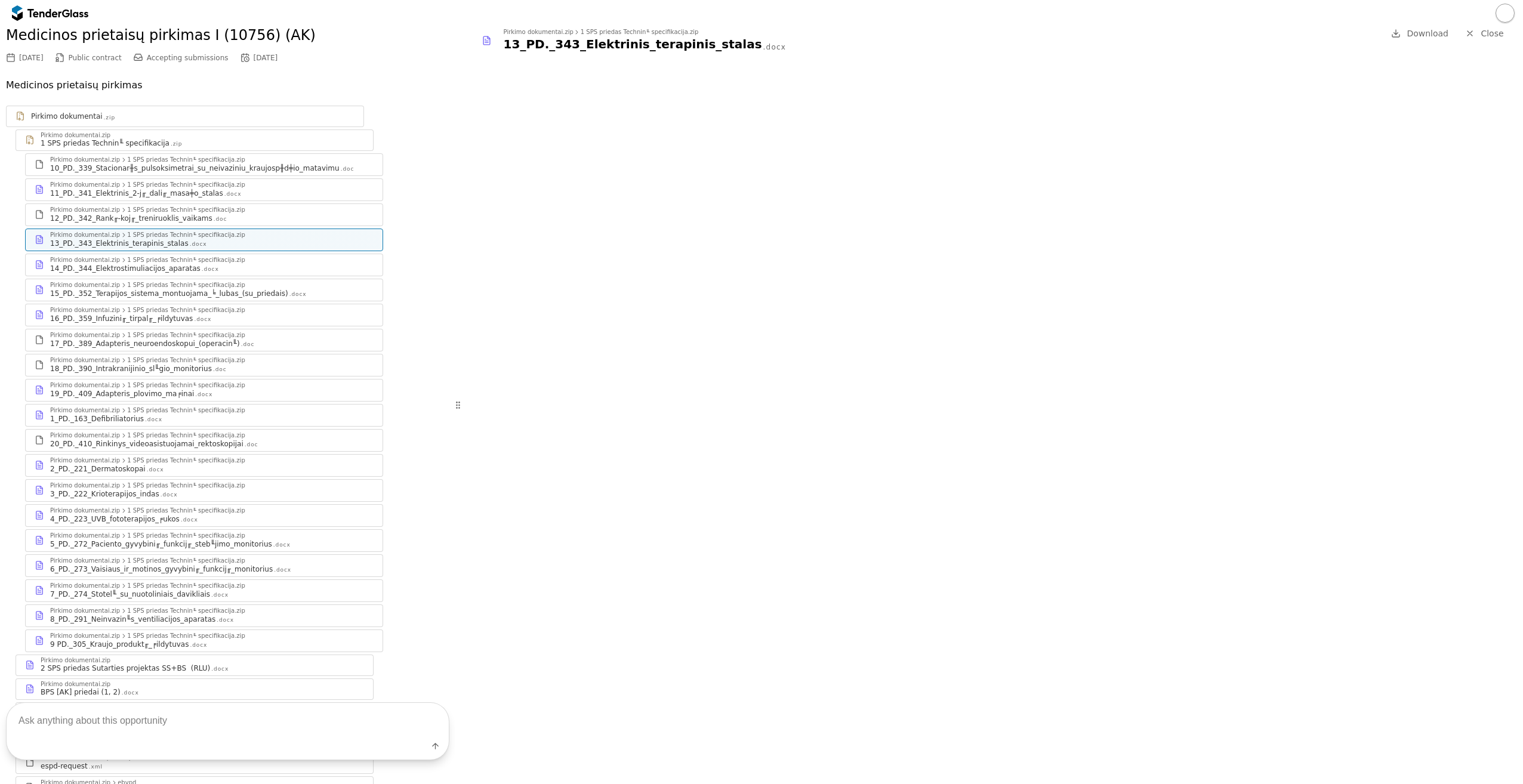
scroll to position [60, 0]
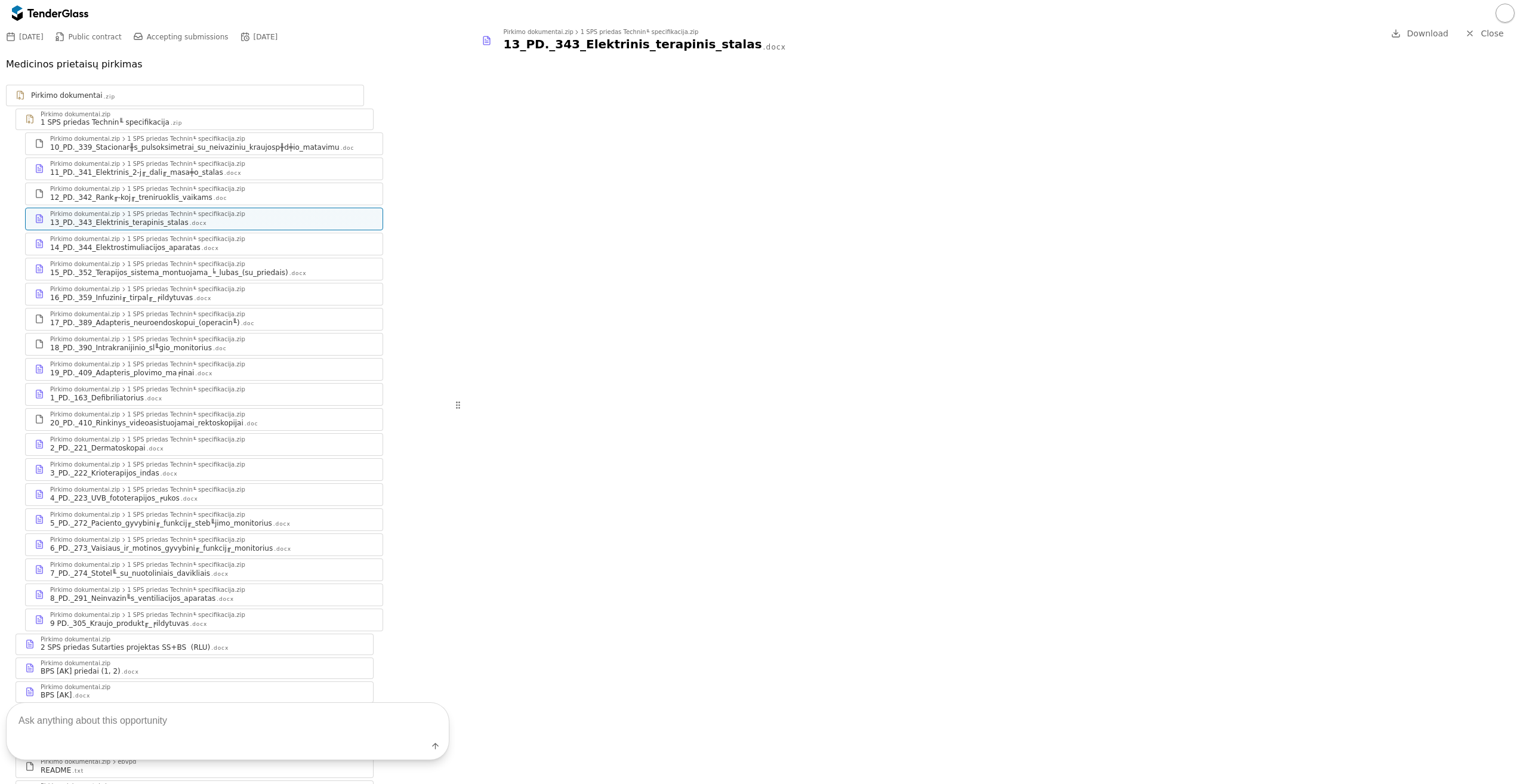
click at [235, 501] on div "4_PD._223_UVB_fototerapijos_╒ukos .docx" at bounding box center [211, 498] width 324 height 10
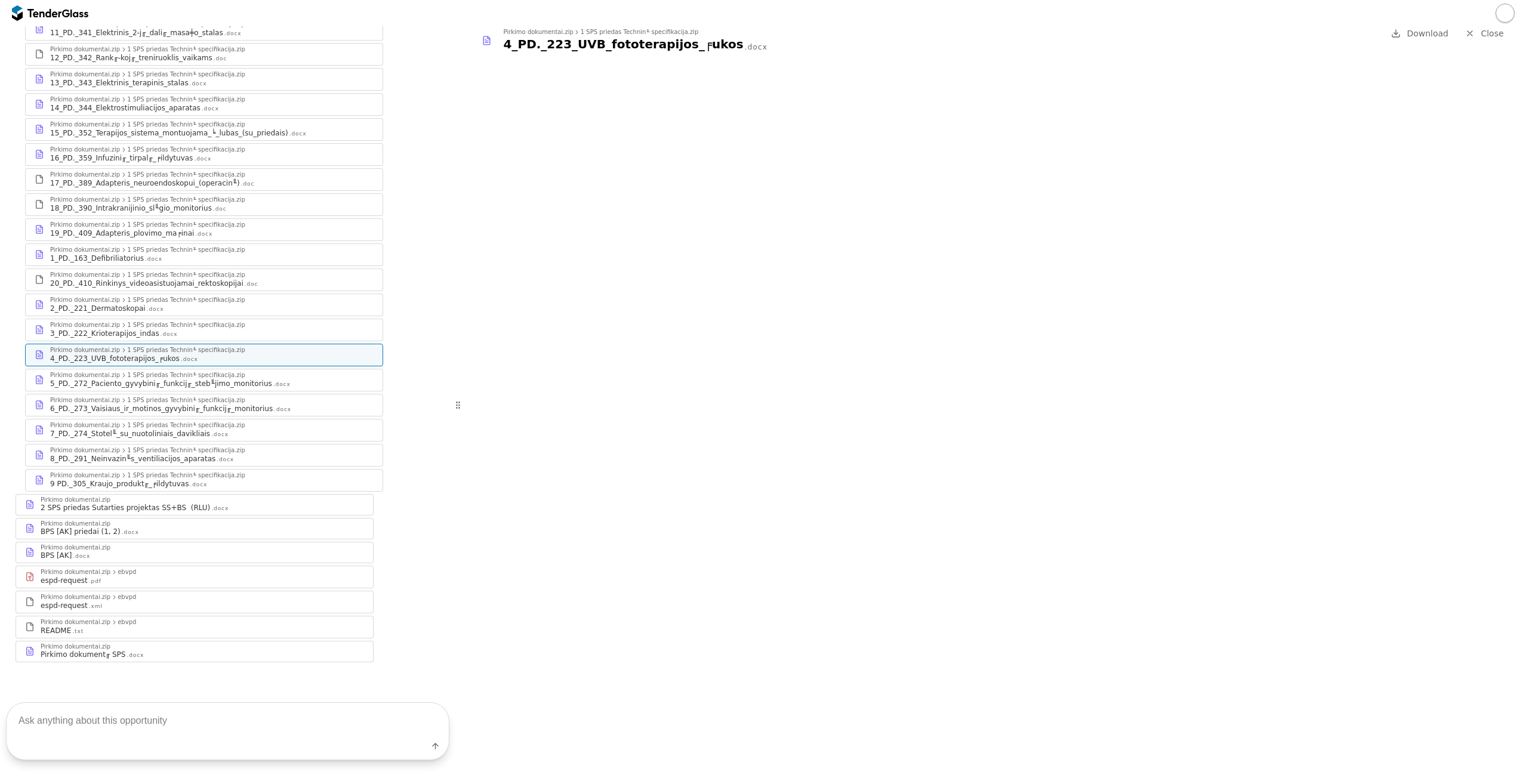
scroll to position [201, 0]
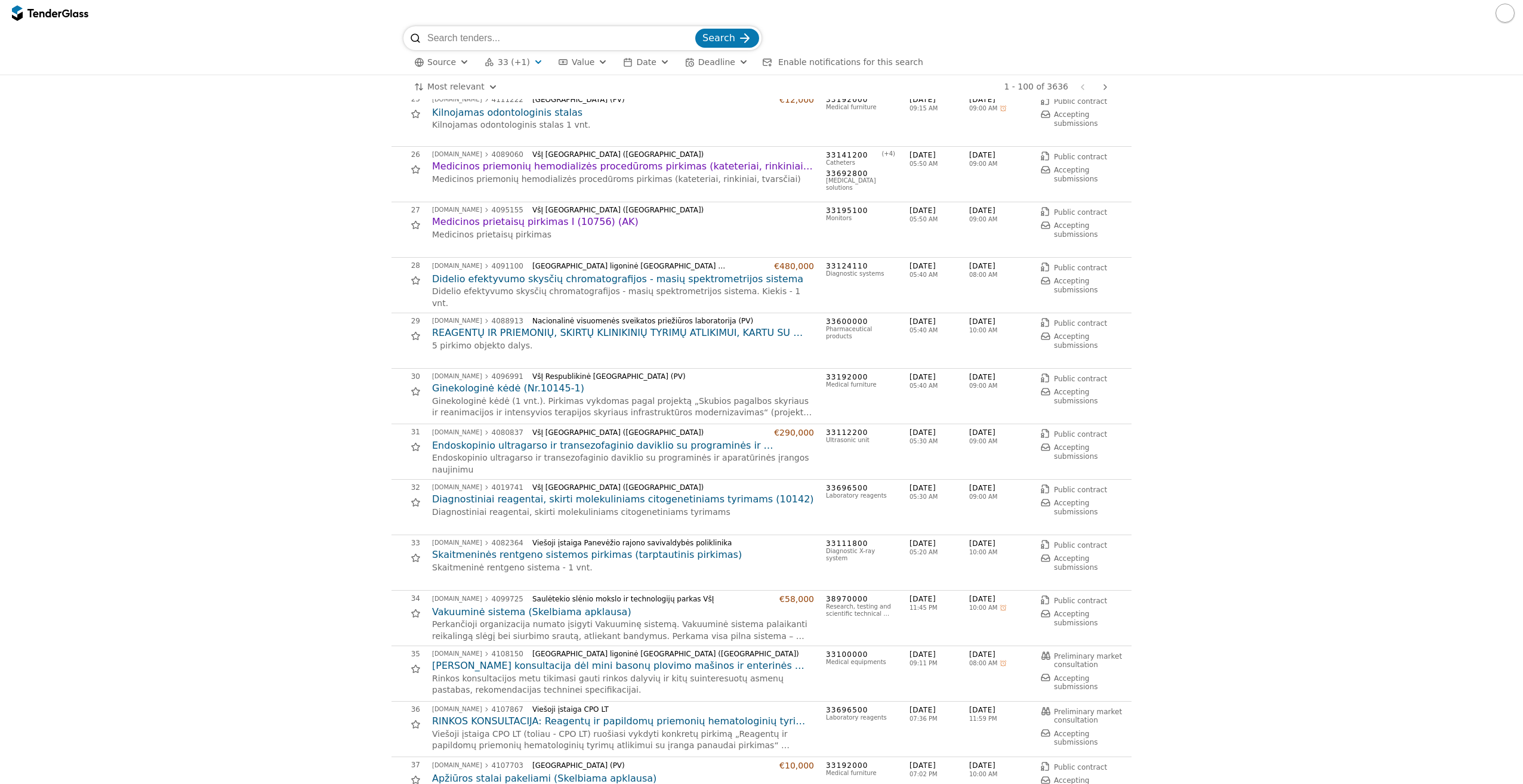
scroll to position [1372, 0]
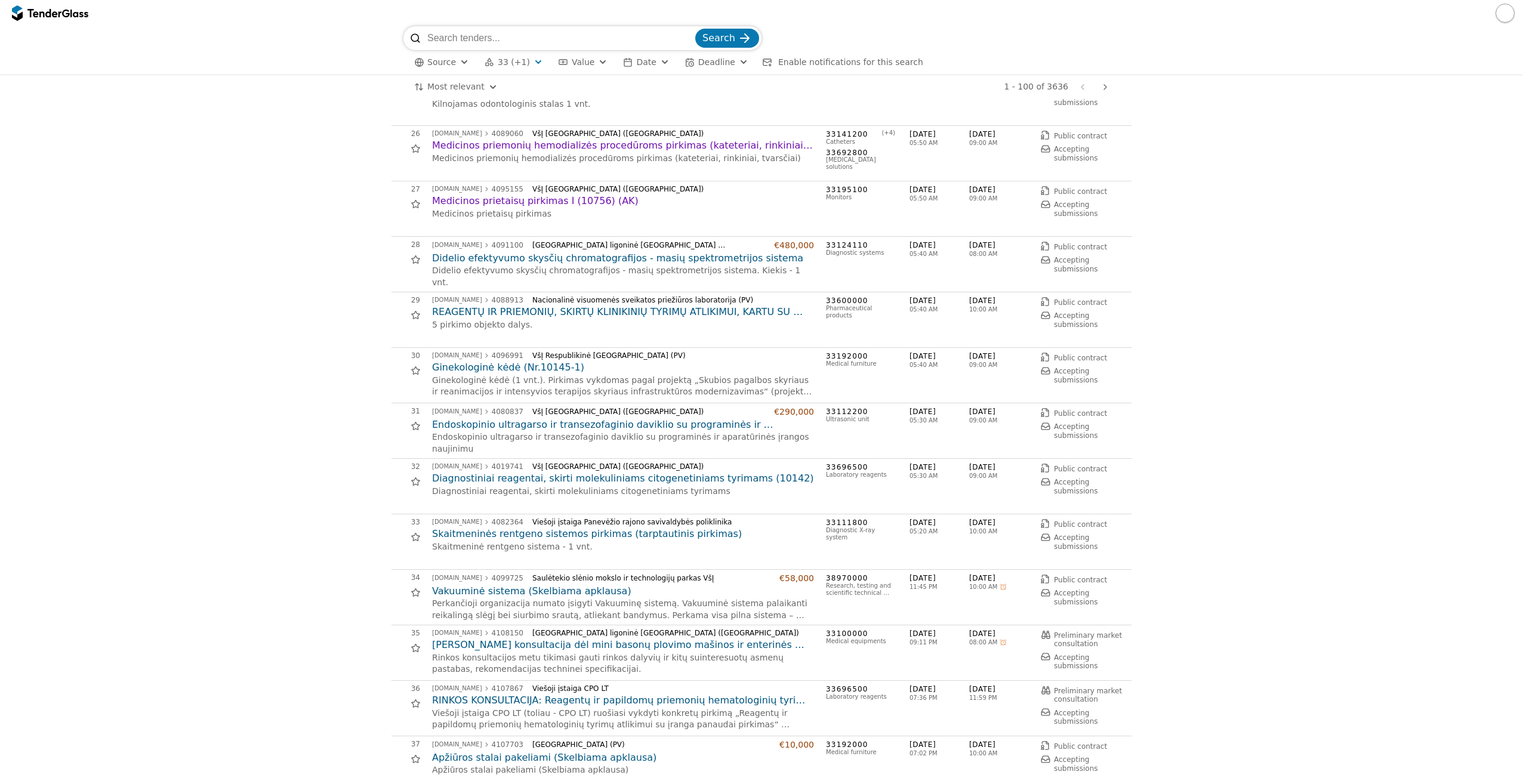
click at [516, 366] on h2 "Ginekologinė kėdė (Nr.10145-1)" at bounding box center [623, 367] width 382 height 13
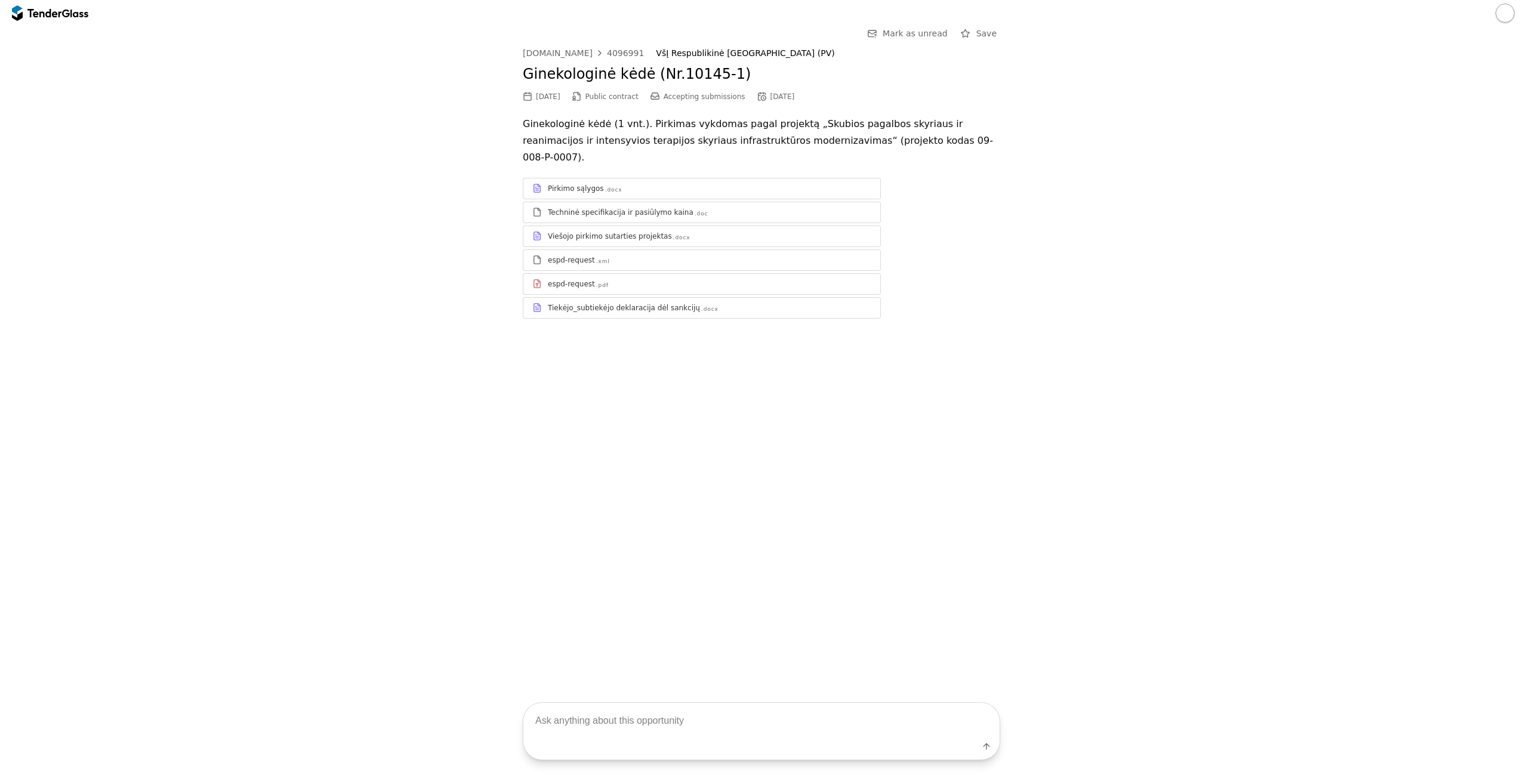
click at [599, 208] on div "Techninė specifikacija ir pasiūlymo kaina" at bounding box center [620, 213] width 145 height 10
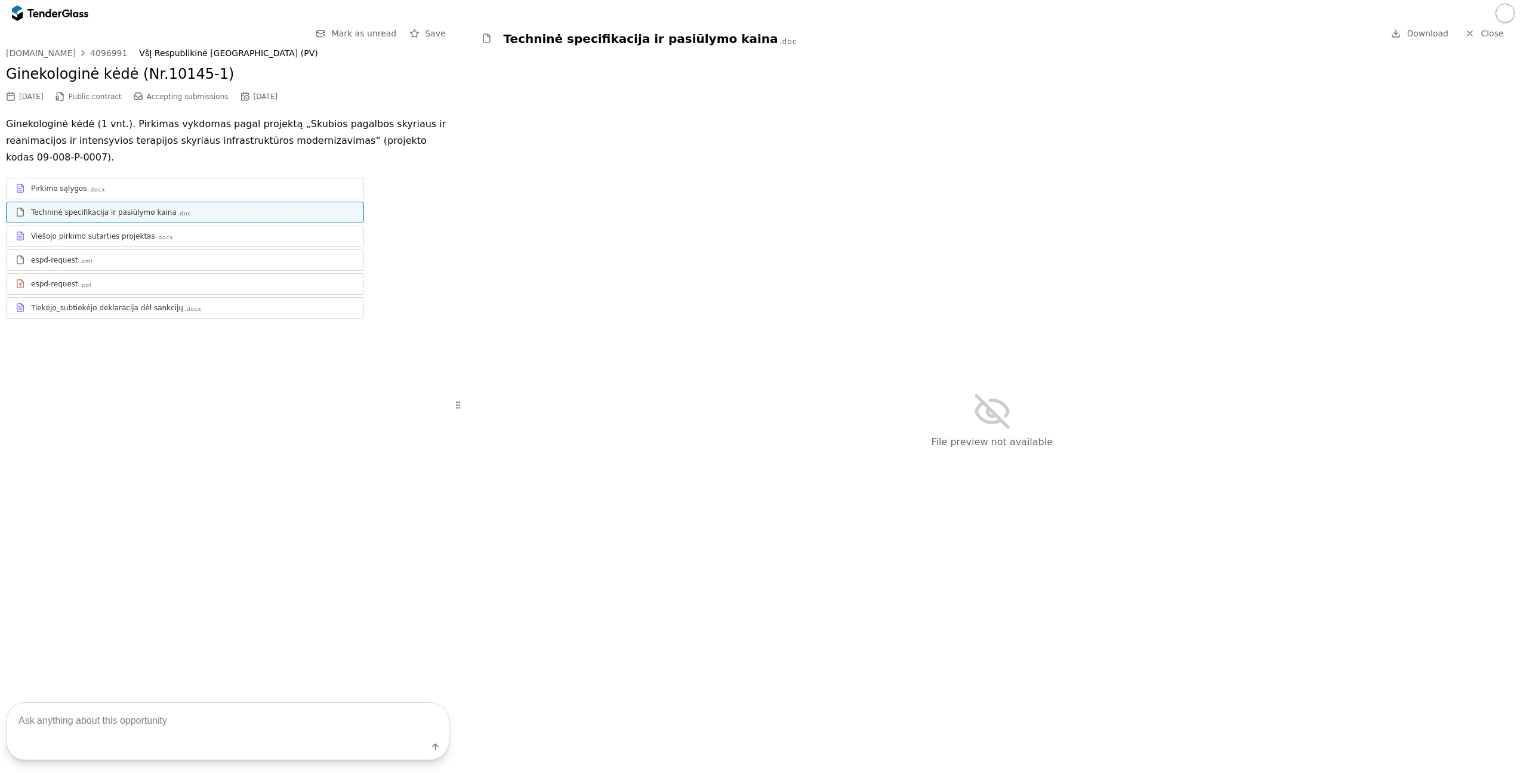
click at [245, 208] on div "Techninė specifikacija ir pasiūlymo kaina .doc" at bounding box center [192, 213] width 324 height 10
click at [244, 208] on div "Techninė specifikacija ir pasiūlymo kaina .doc" at bounding box center [192, 213] width 324 height 10
click at [90, 51] on div "4096991" at bounding box center [108, 53] width 37 height 8
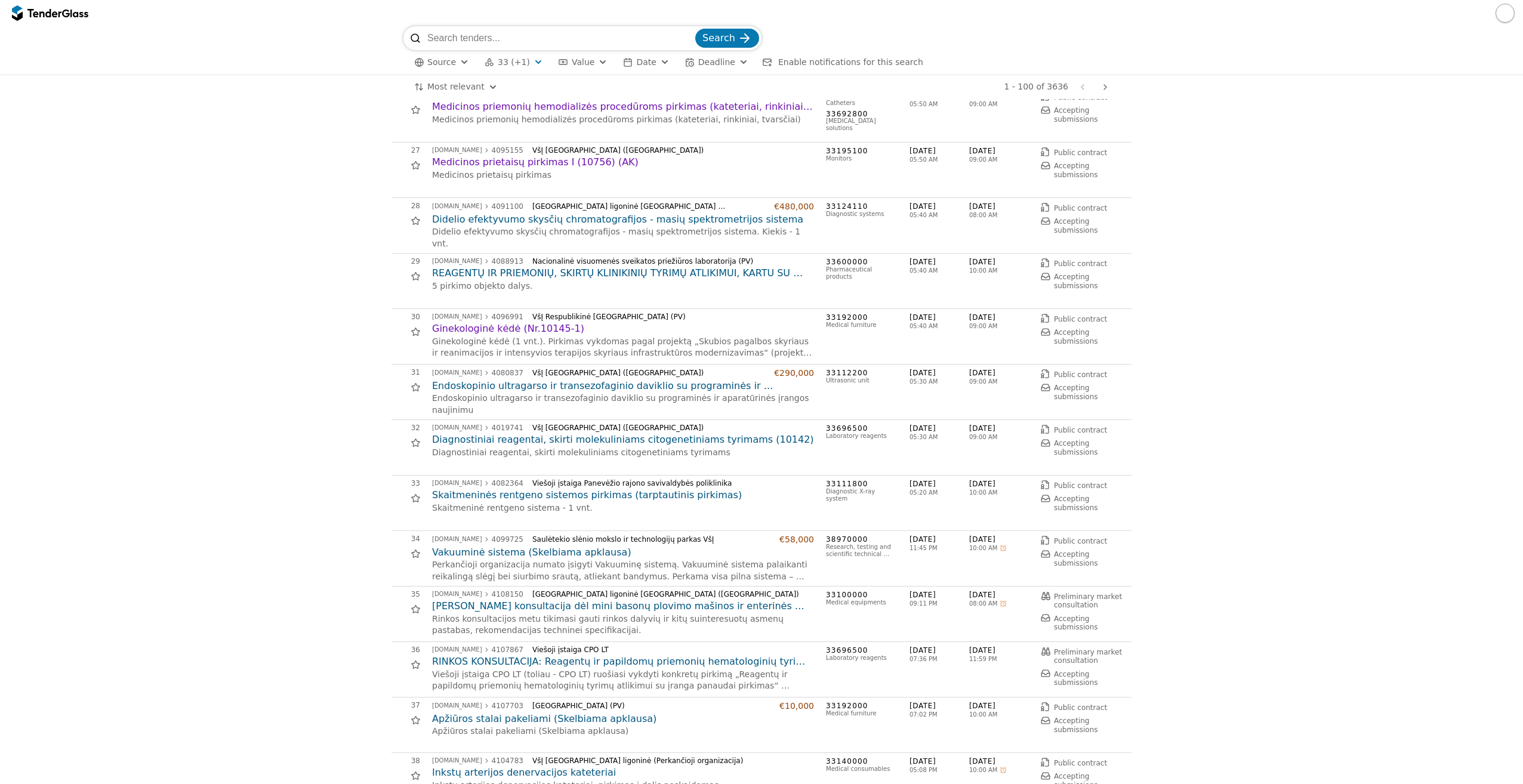
scroll to position [1432, 0]
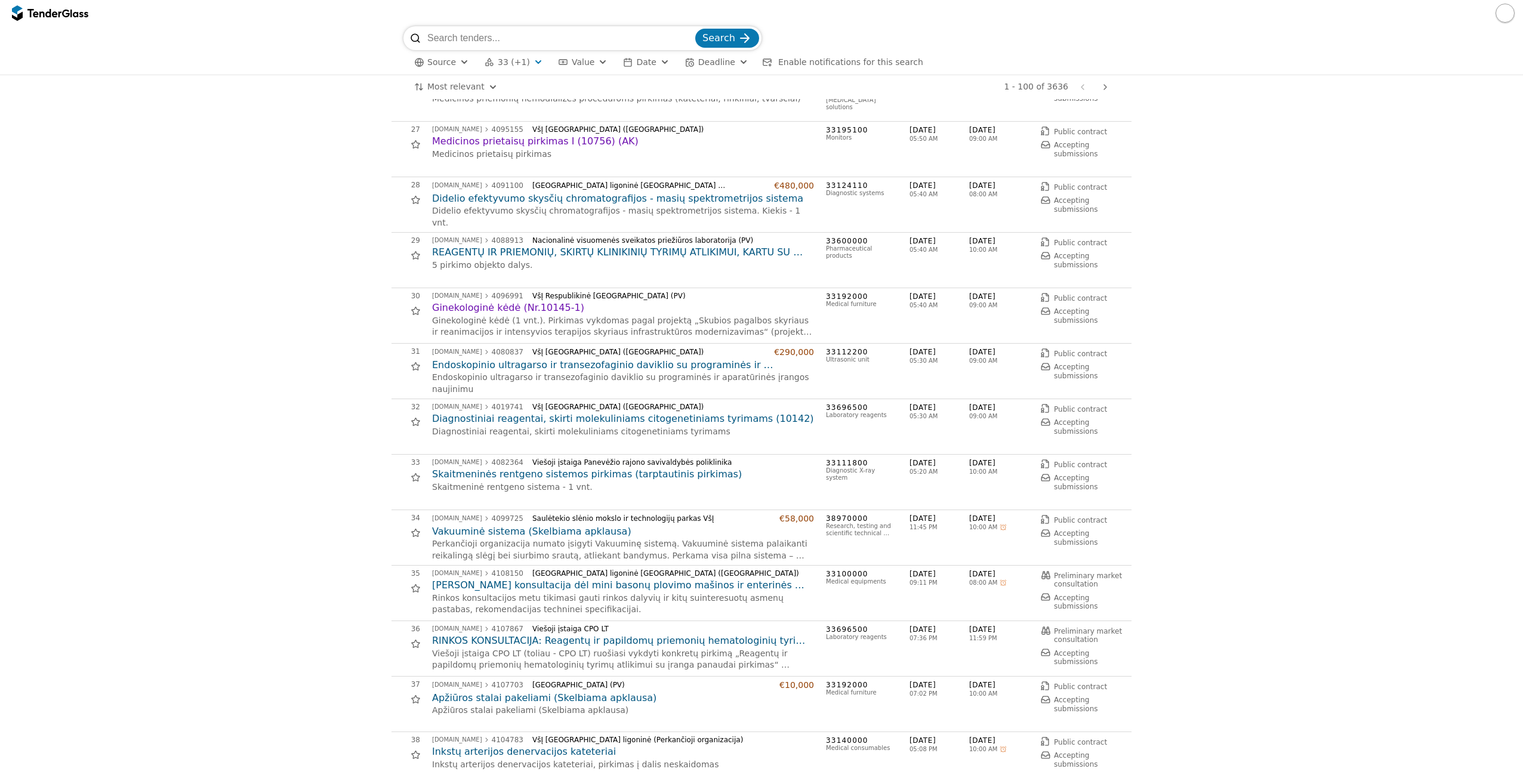
click at [555, 307] on h2 "Ginekologinė kėdė (Nr.10145-1)" at bounding box center [623, 307] width 382 height 13
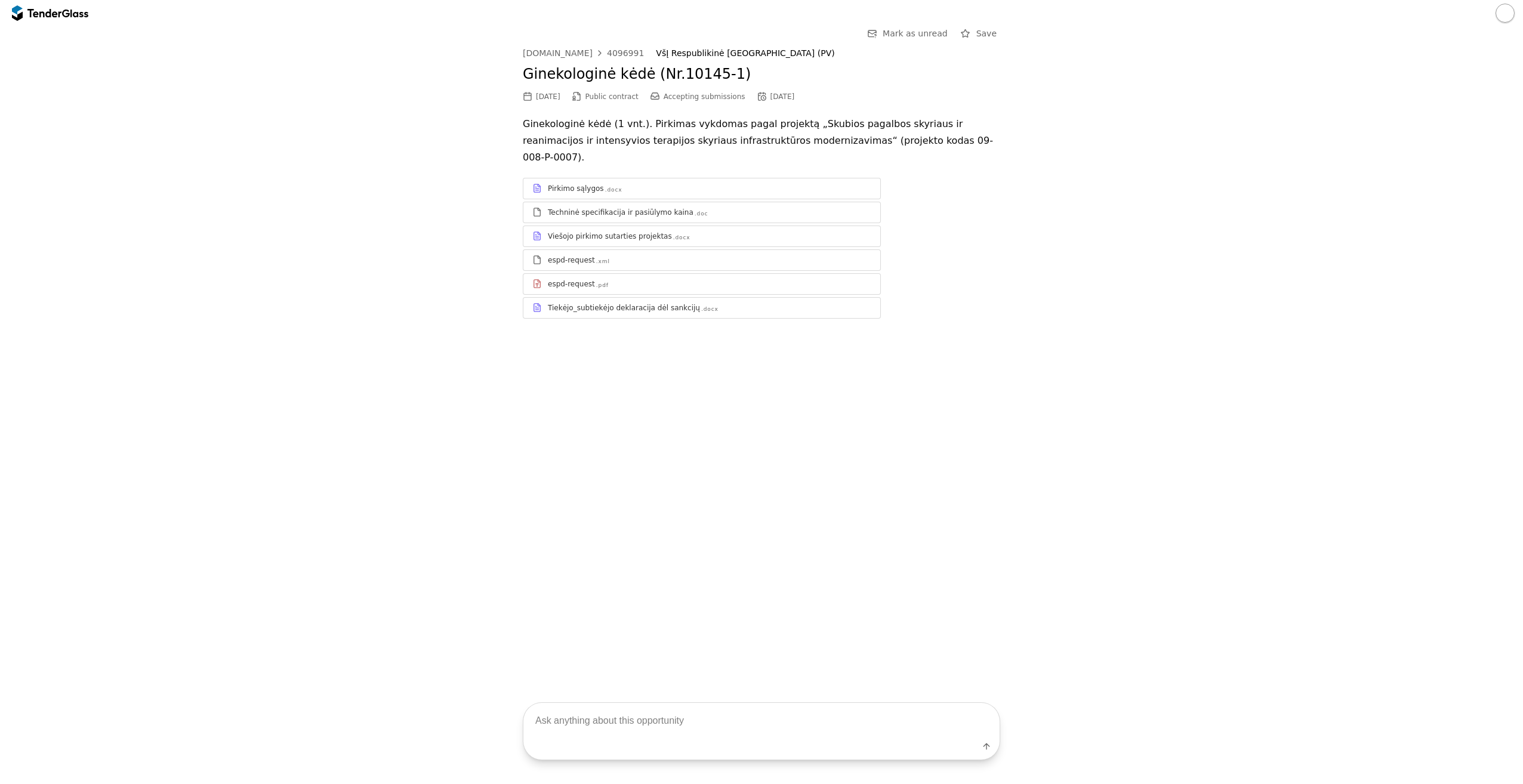
click at [622, 54] on div "4096991" at bounding box center [626, 53] width 37 height 8
